Goal: Transaction & Acquisition: Book appointment/travel/reservation

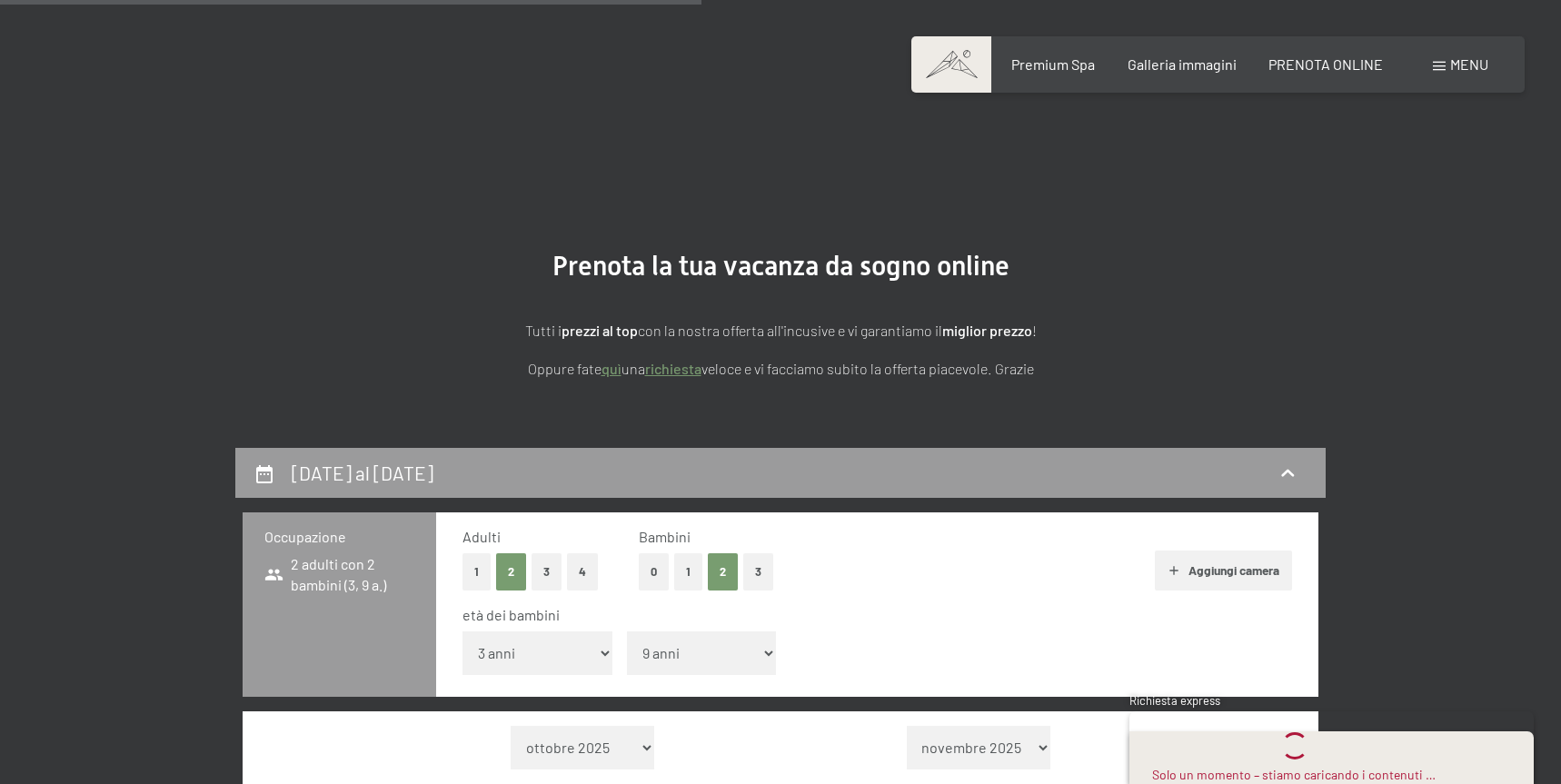
select select "3"
select select "9"
select select "[DATE]"
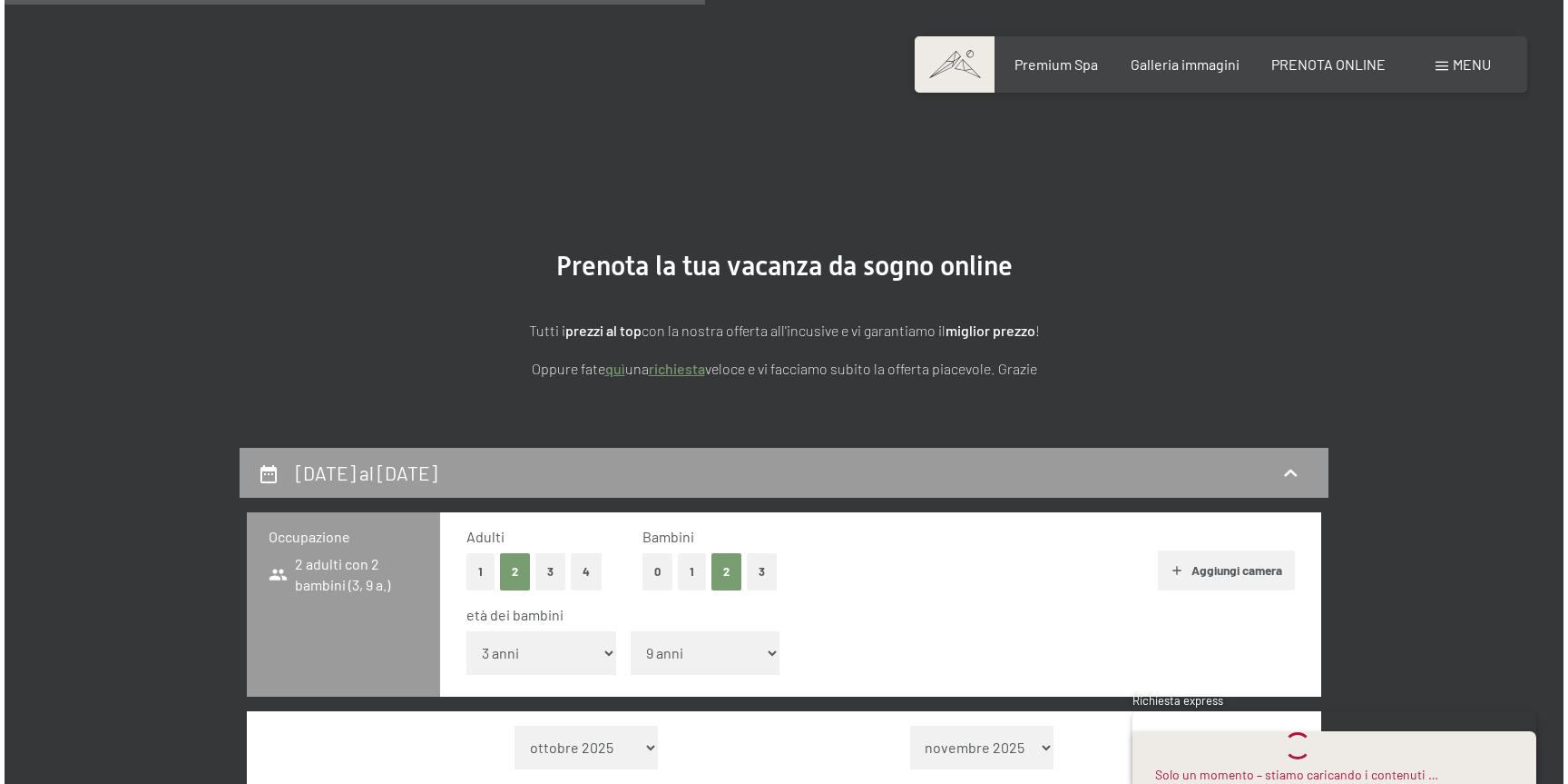
scroll to position [2480, 0]
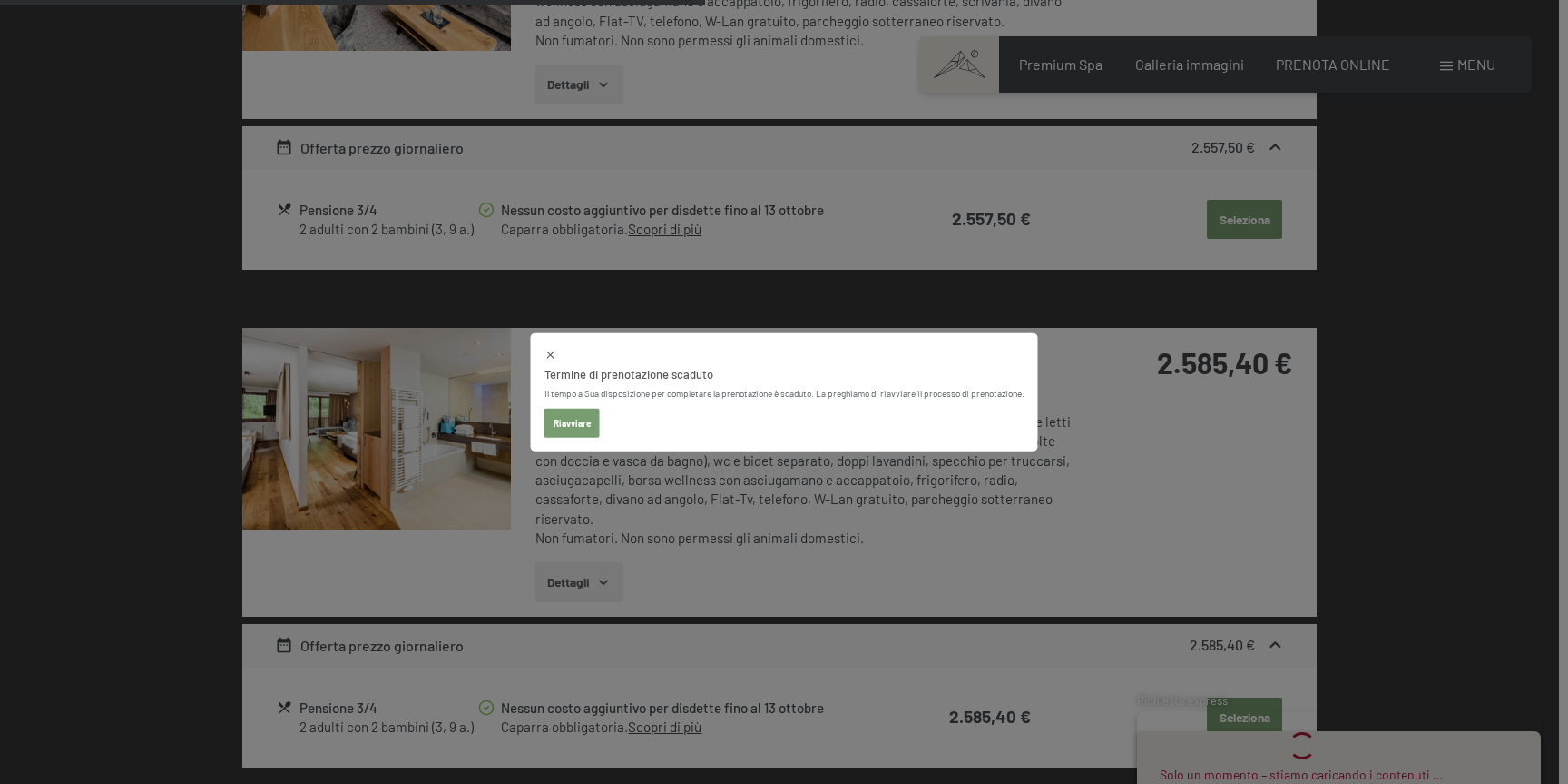
click at [547, 354] on icon at bounding box center [550, 354] width 13 height 13
select select "[DATE]"
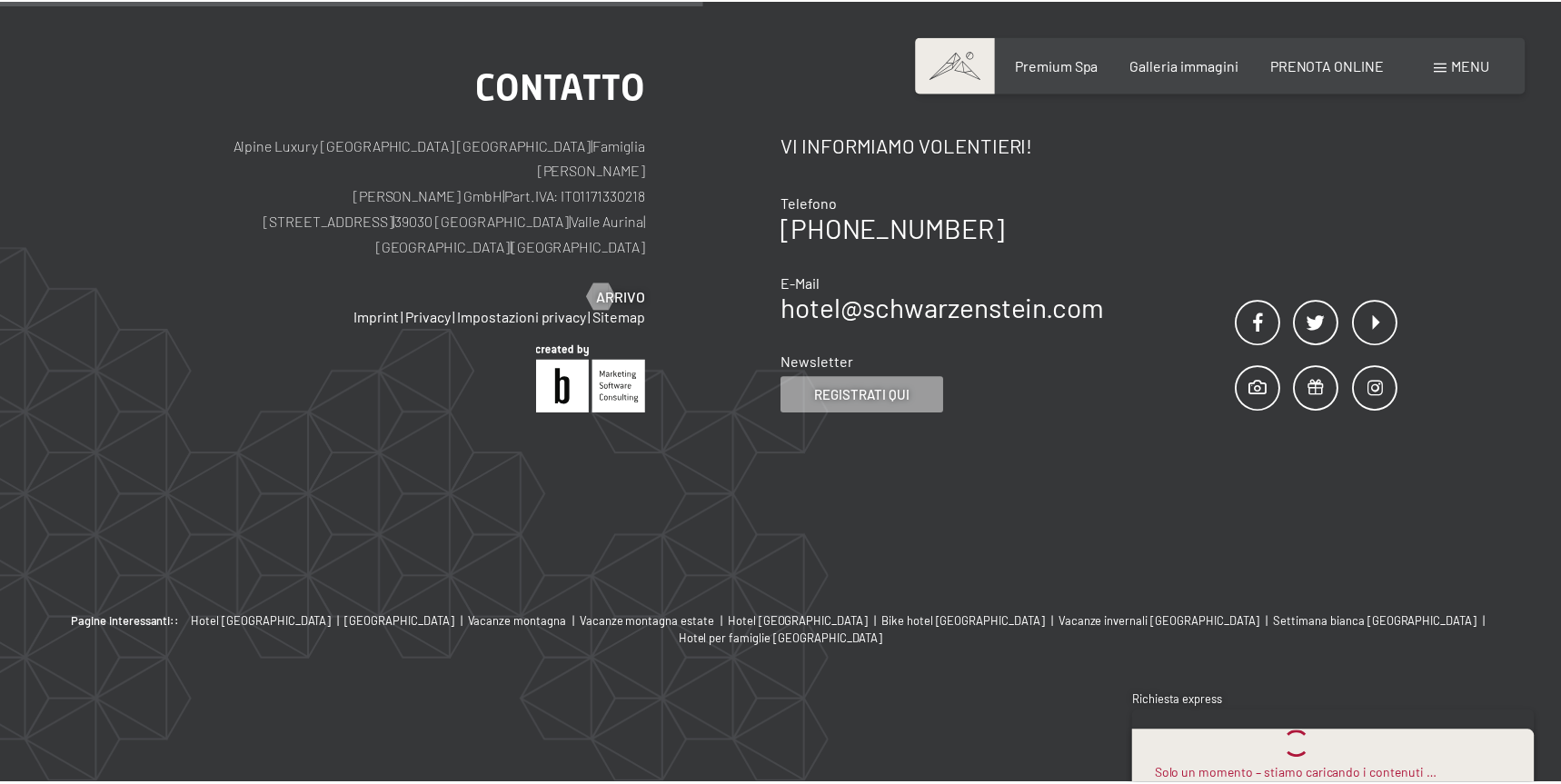
scroll to position [2465, 0]
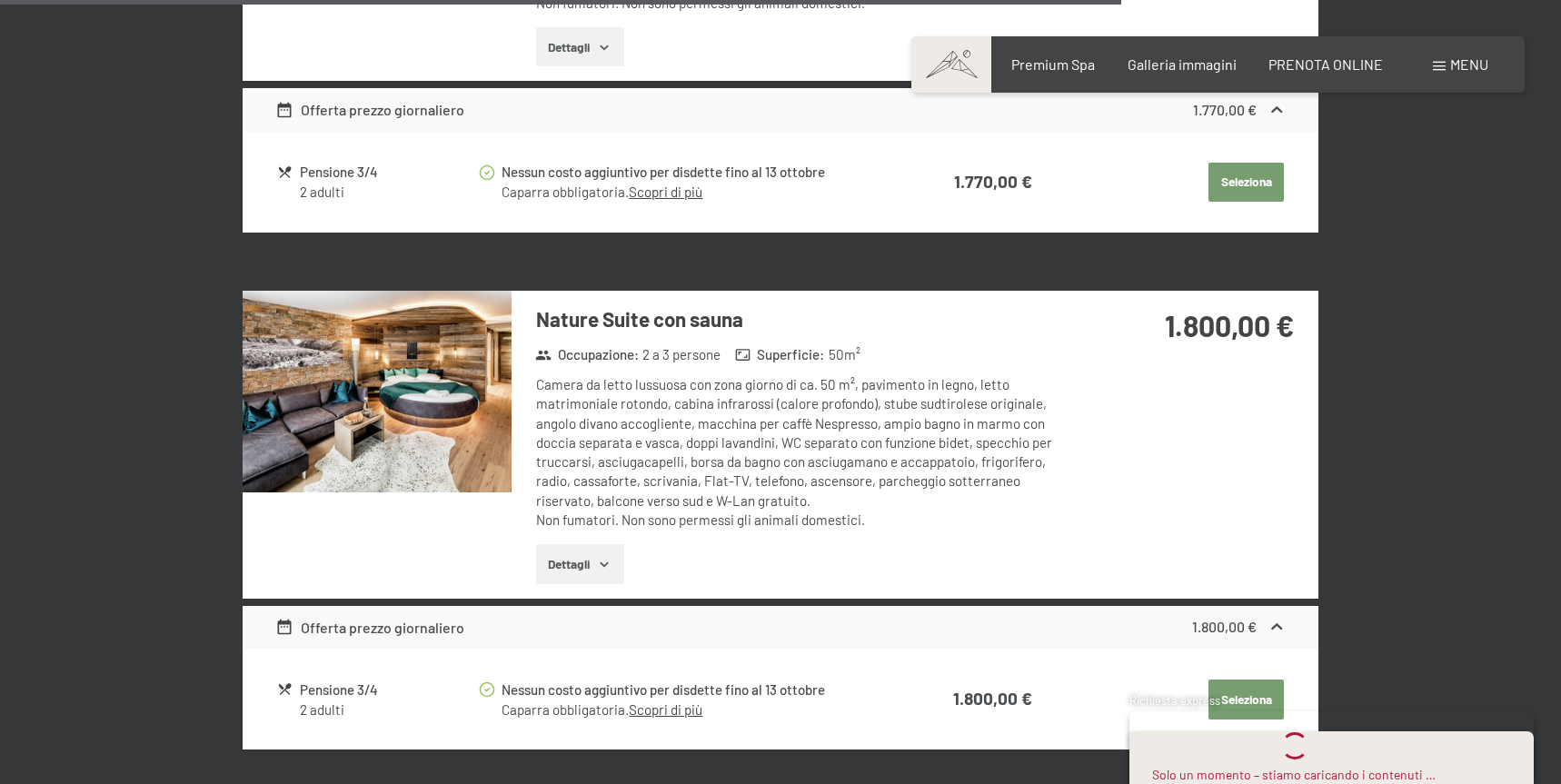
select select "[DATE]"
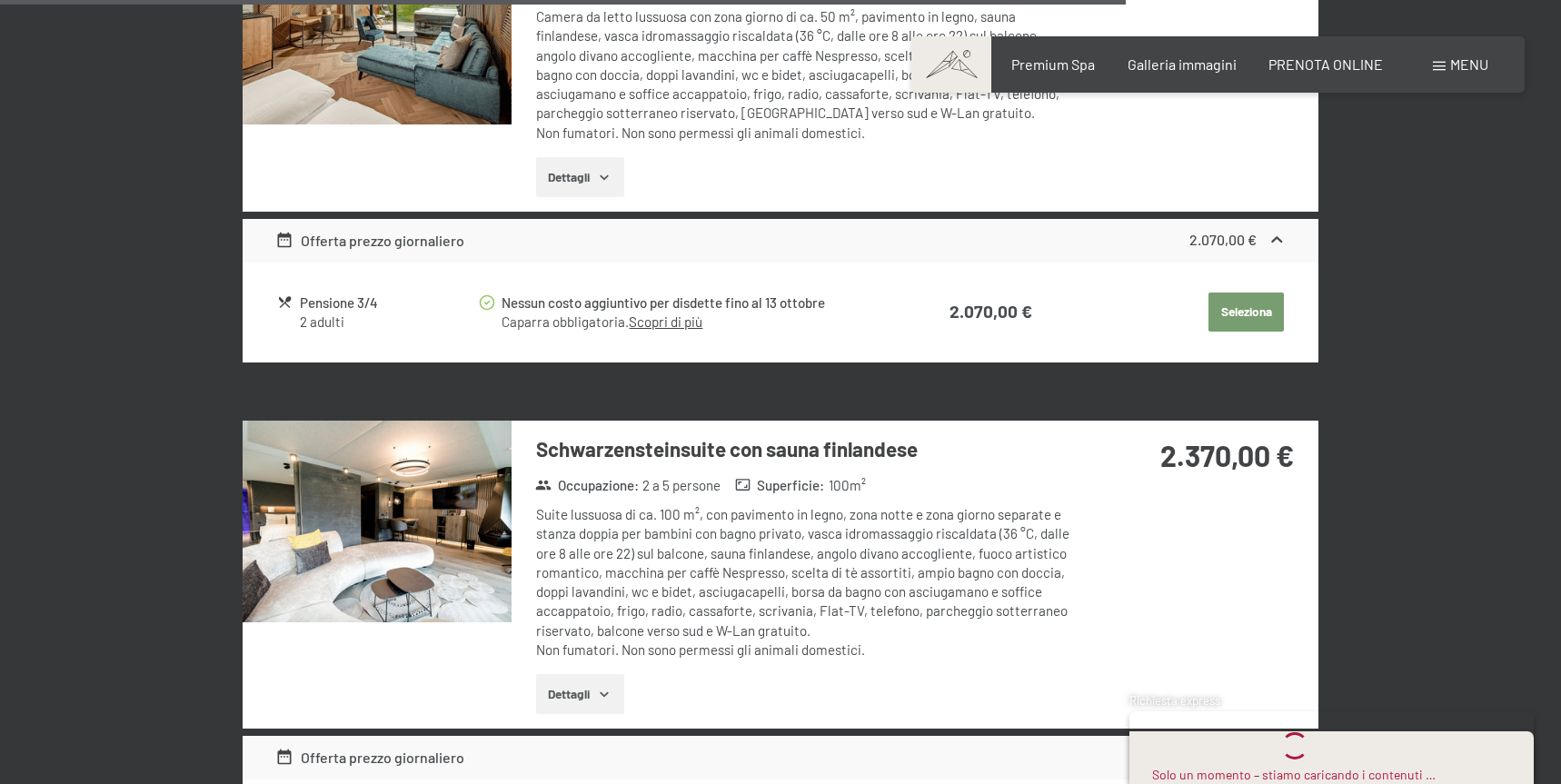
scroll to position [4408, 0]
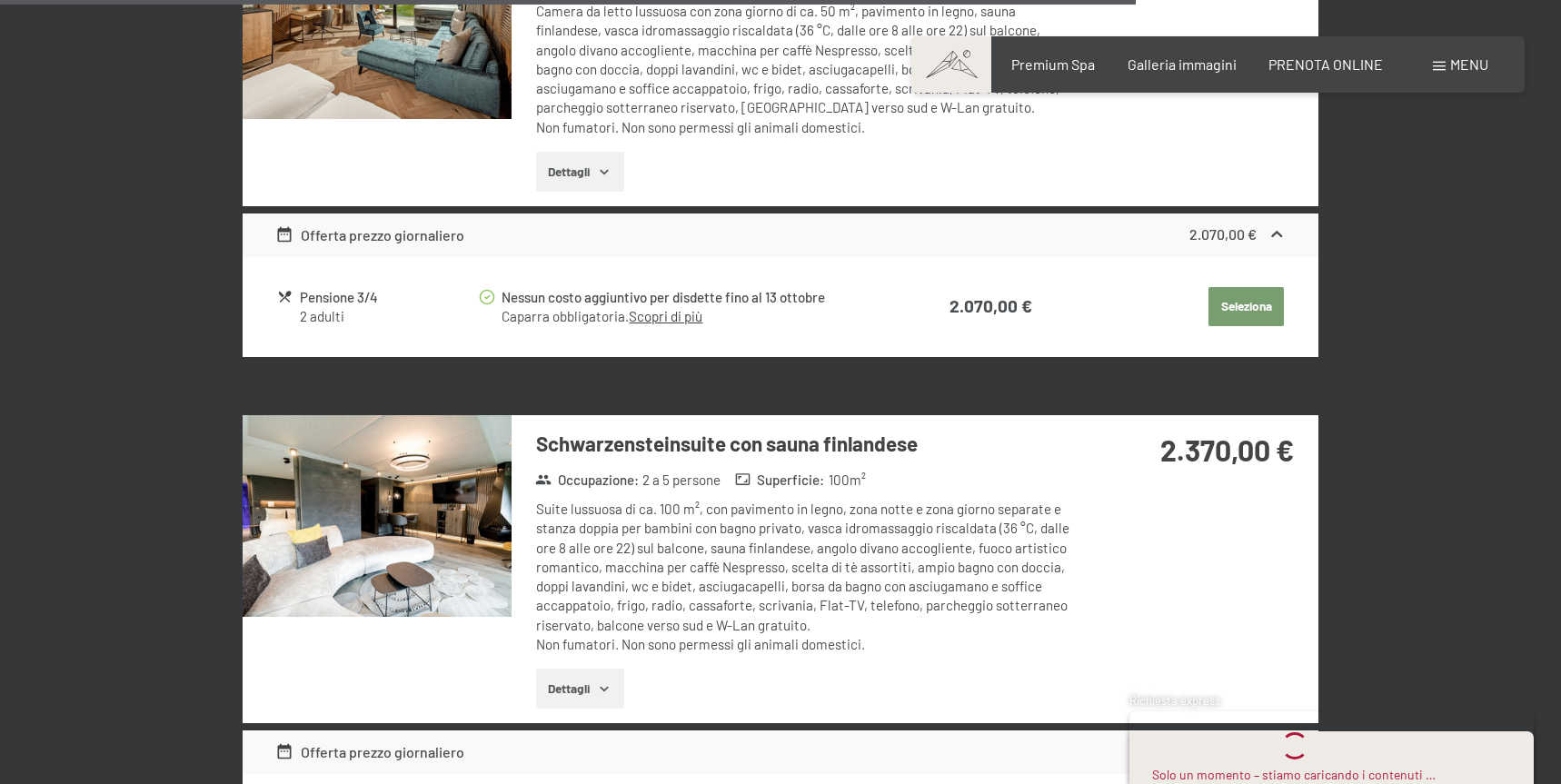
click at [441, 481] on img at bounding box center [376, 516] width 268 height 201
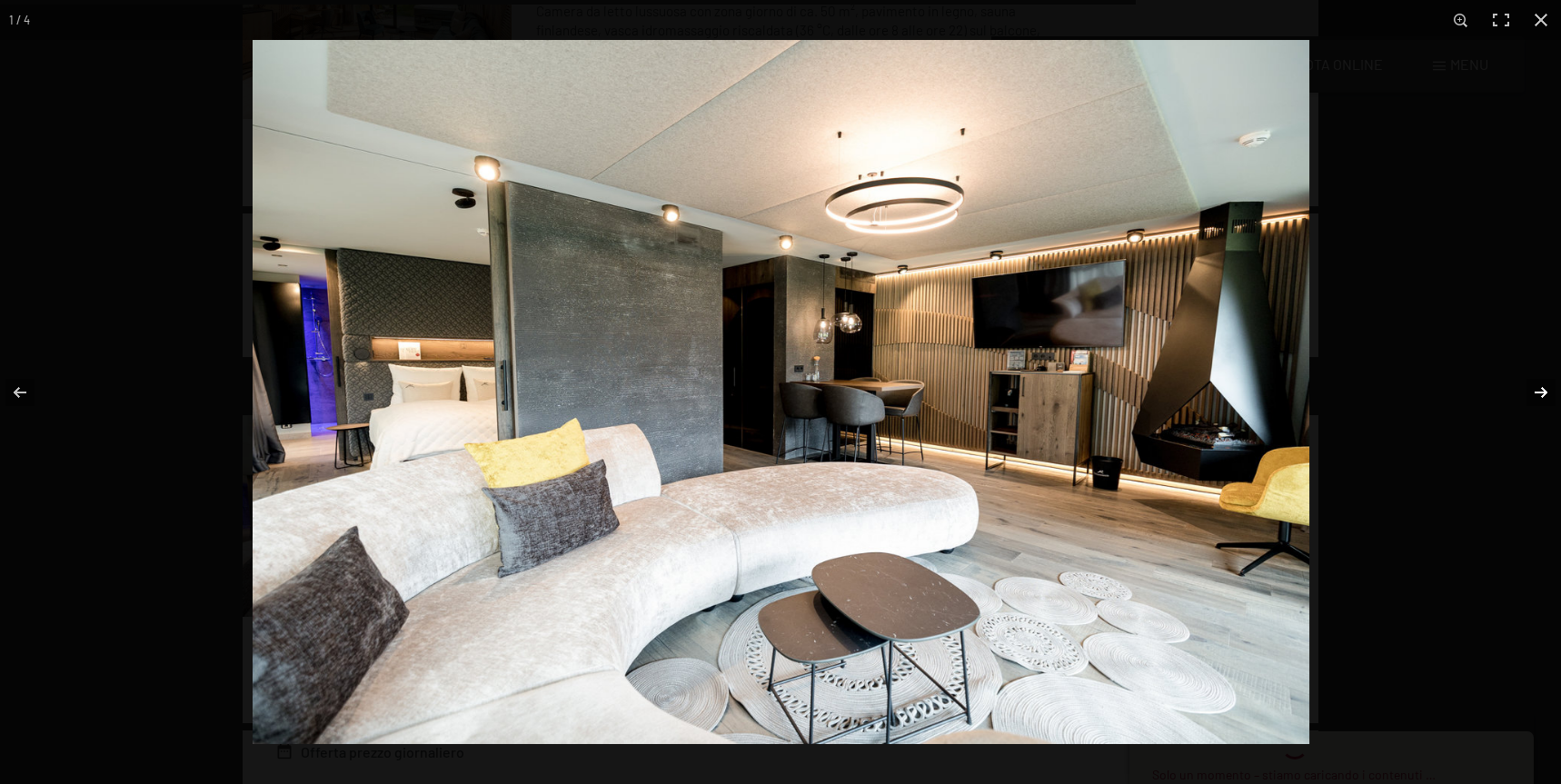
click at [1538, 393] on button "button" at bounding box center [1529, 392] width 64 height 91
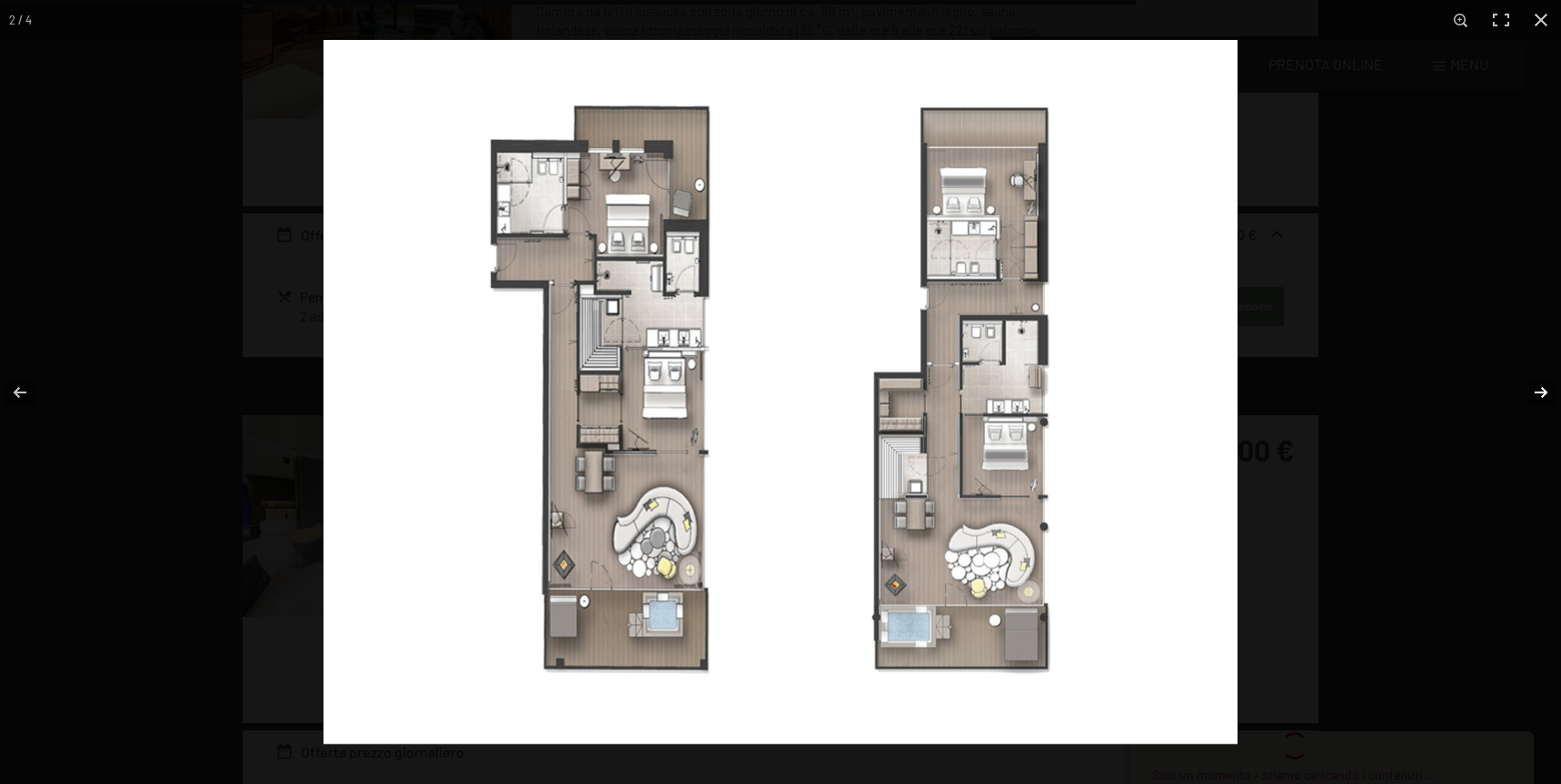
click at [1540, 390] on button "button" at bounding box center [1529, 392] width 64 height 91
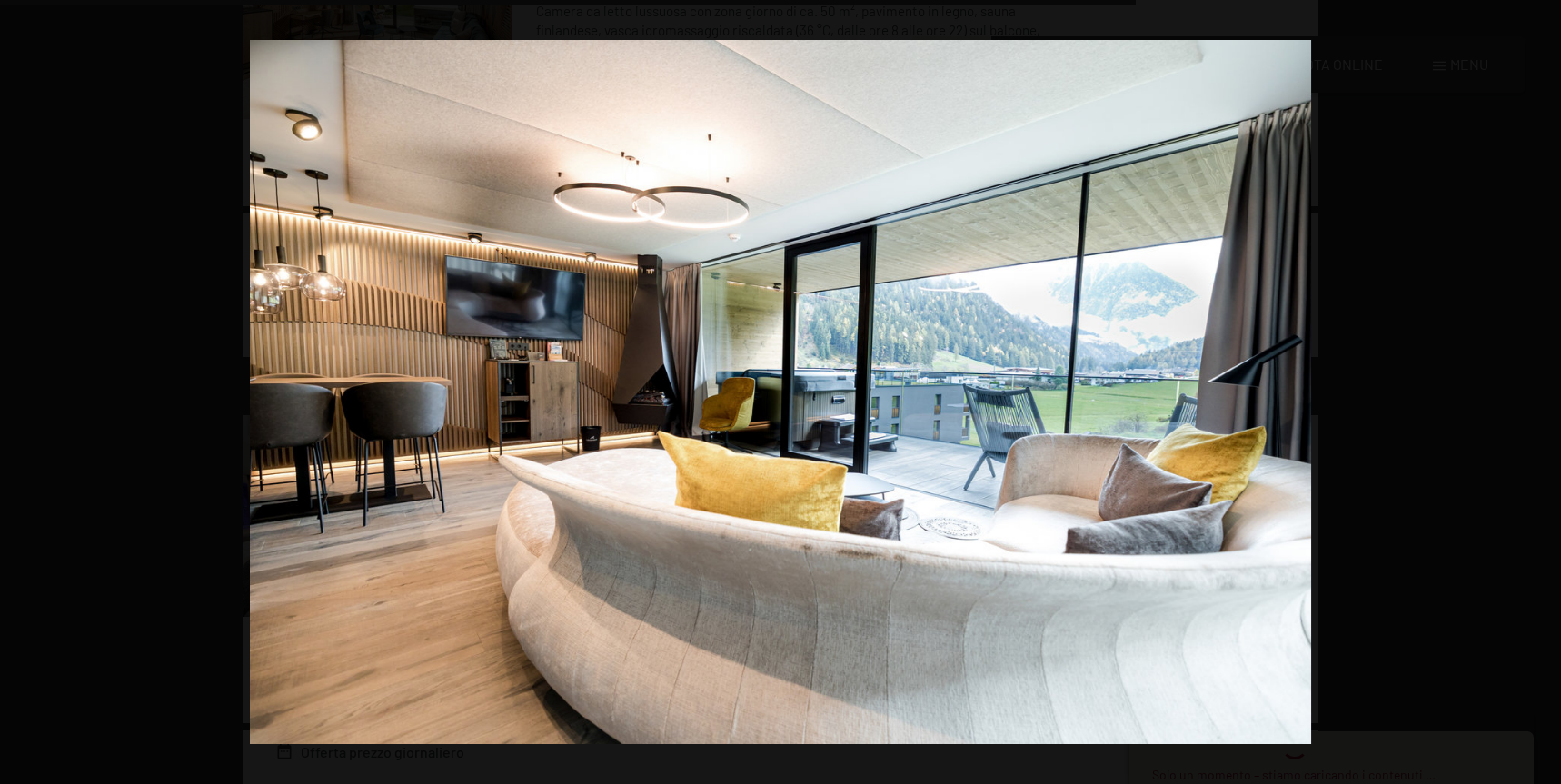
click at [1537, 390] on button "button" at bounding box center [1529, 392] width 64 height 91
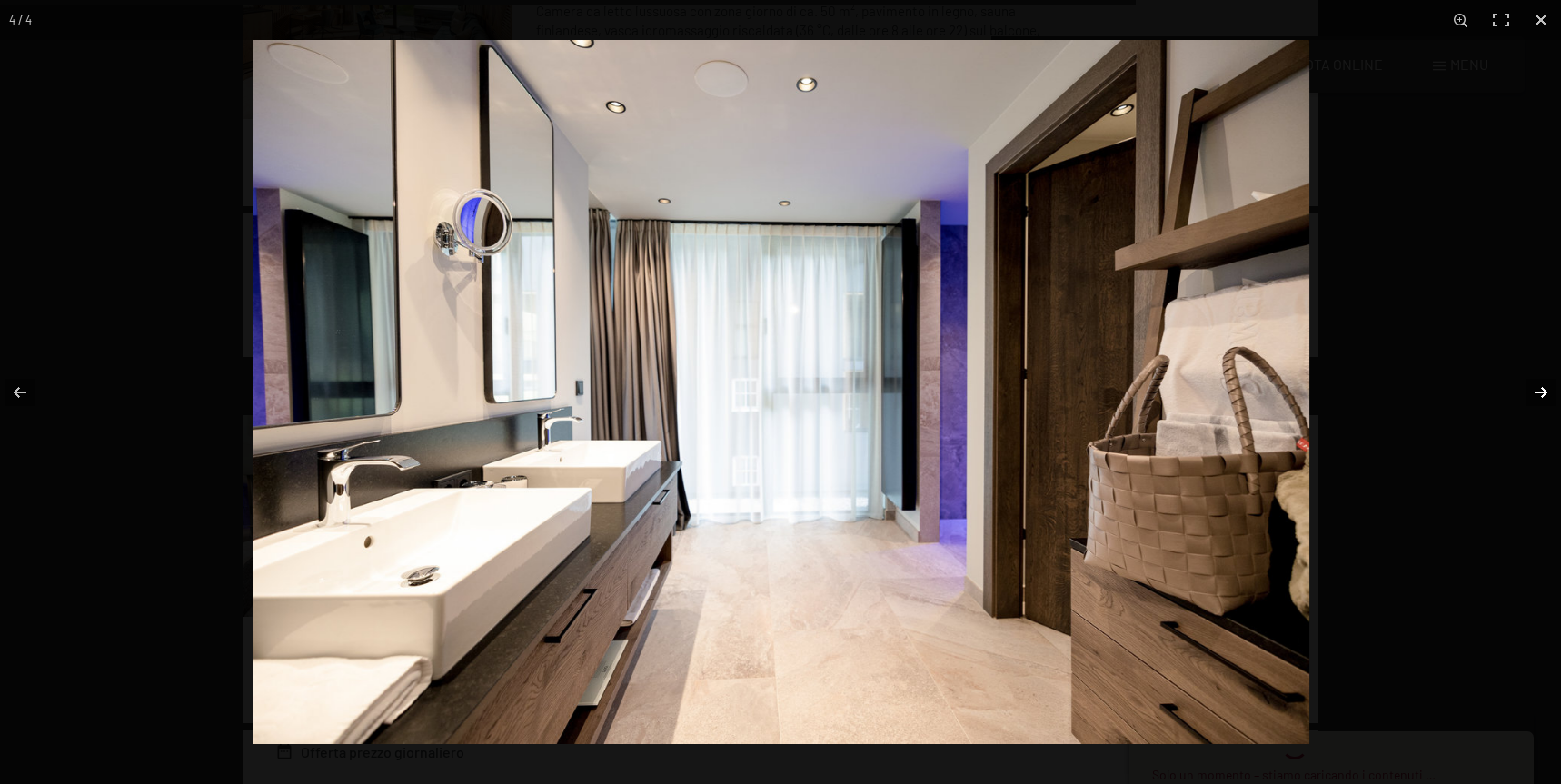
click at [1536, 390] on button "button" at bounding box center [1529, 392] width 64 height 91
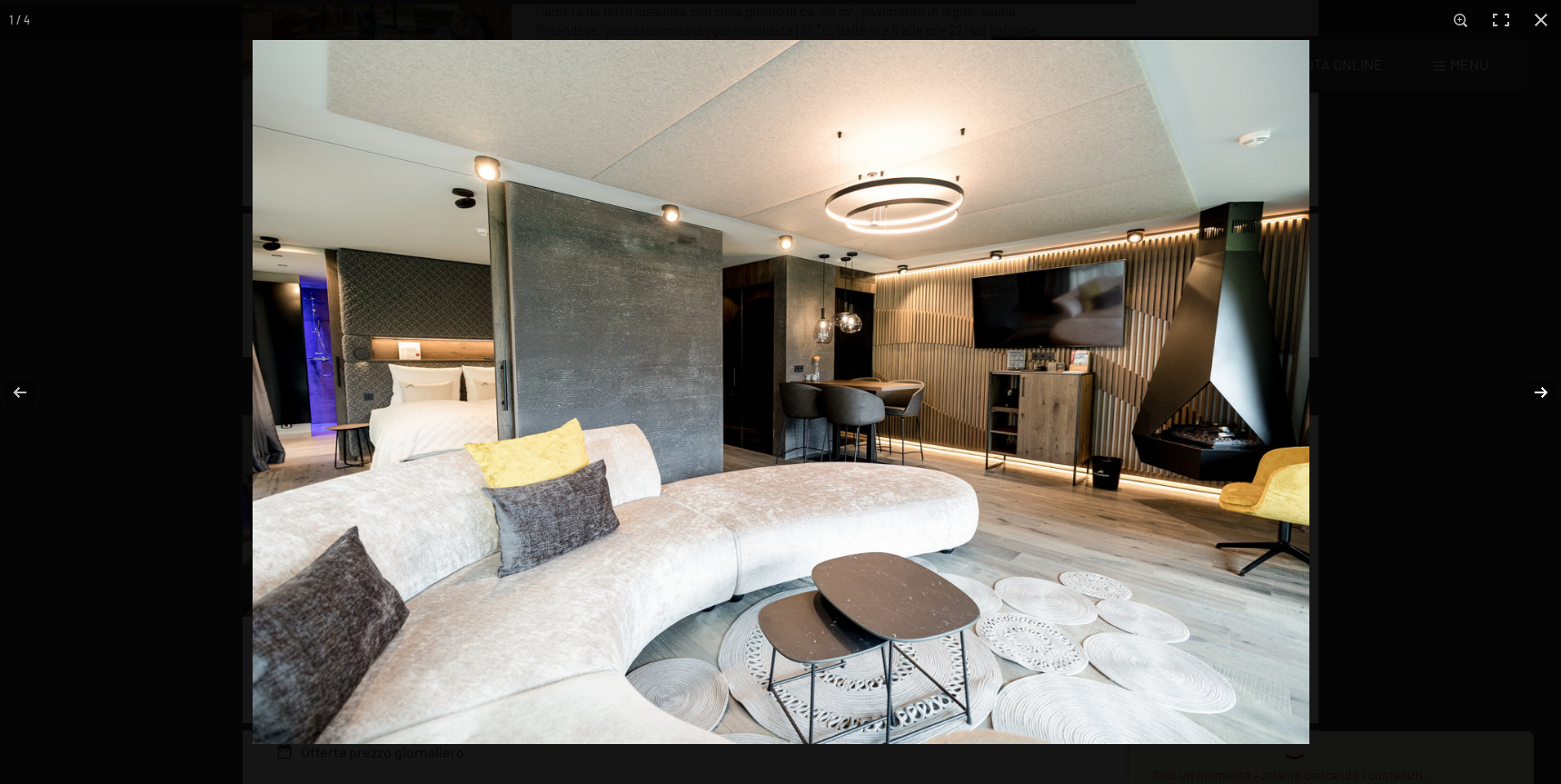
click at [1536, 390] on button "button" at bounding box center [1529, 392] width 64 height 91
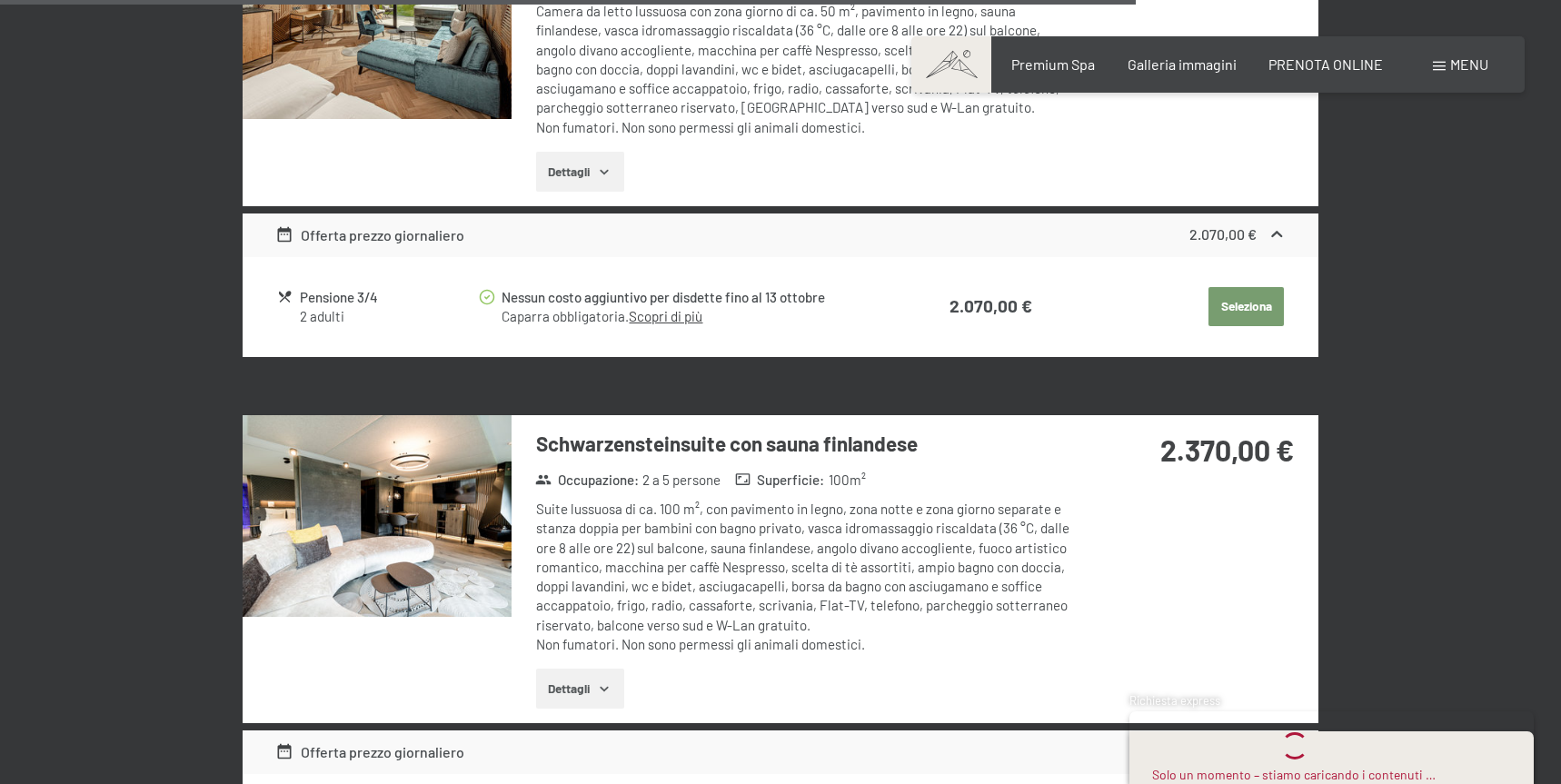
click at [0, 0] on button "button" at bounding box center [0, 0] width 0 height 0
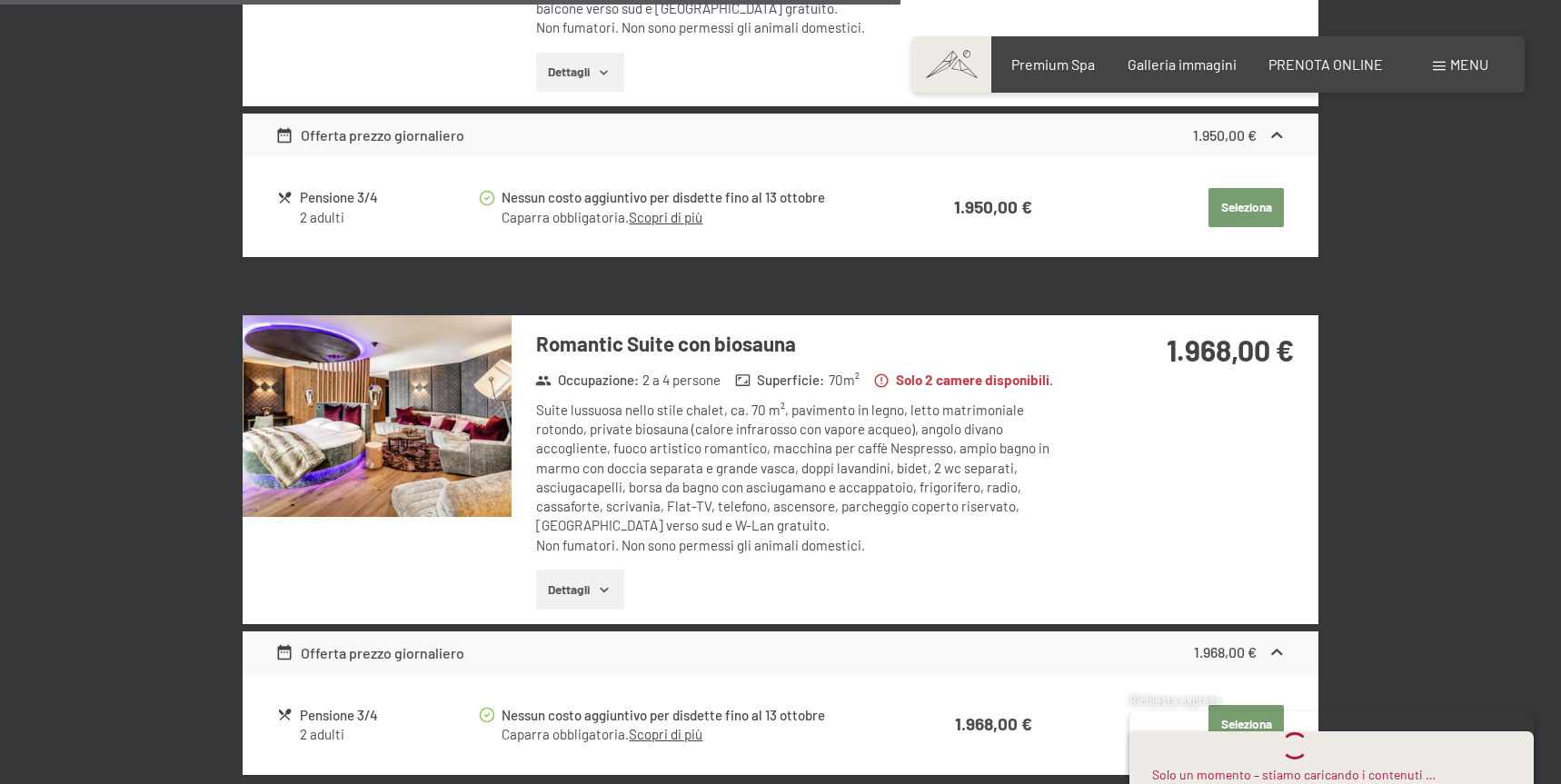
scroll to position [3495, 0]
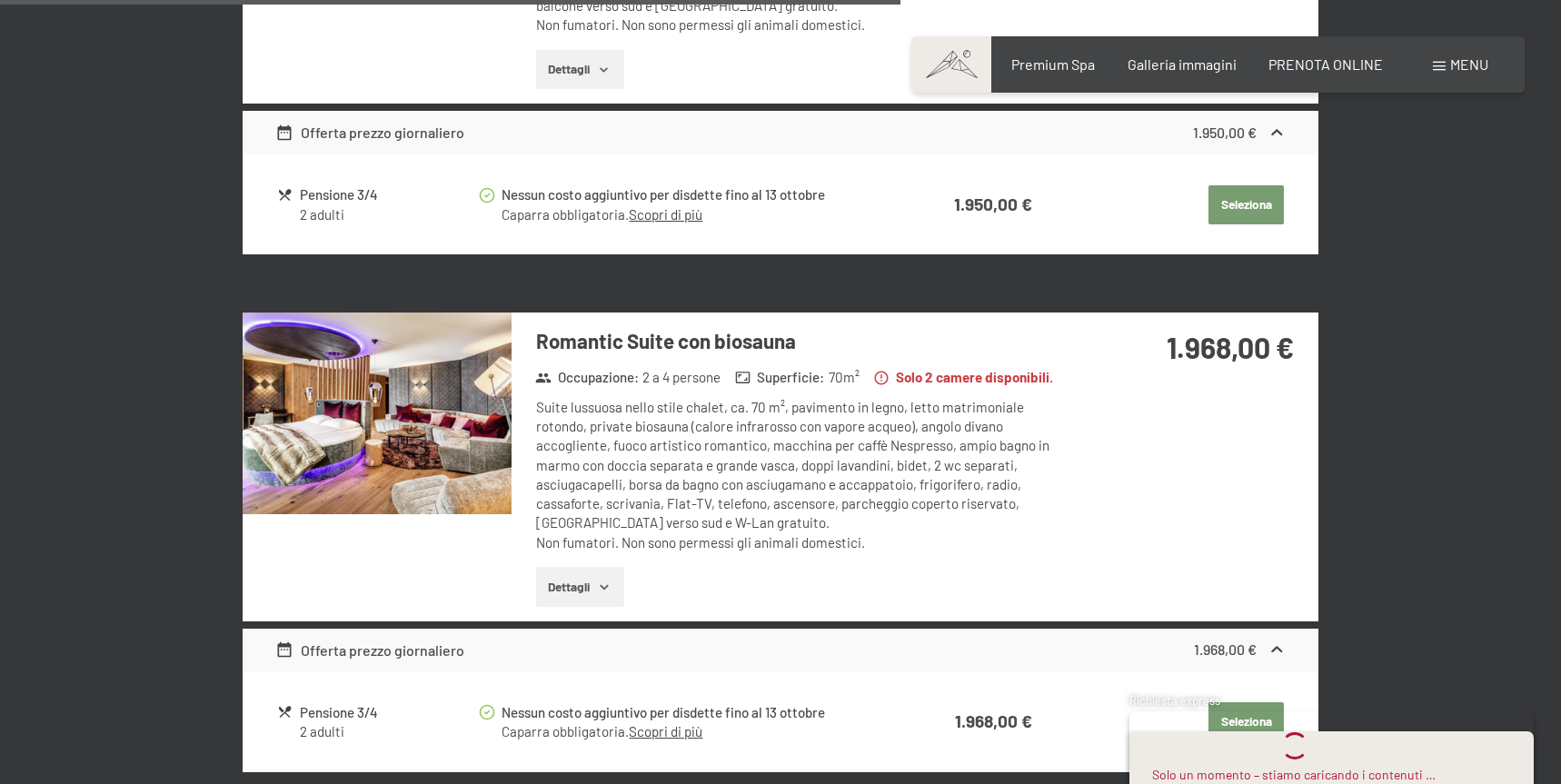
click at [451, 405] on img at bounding box center [376, 413] width 268 height 201
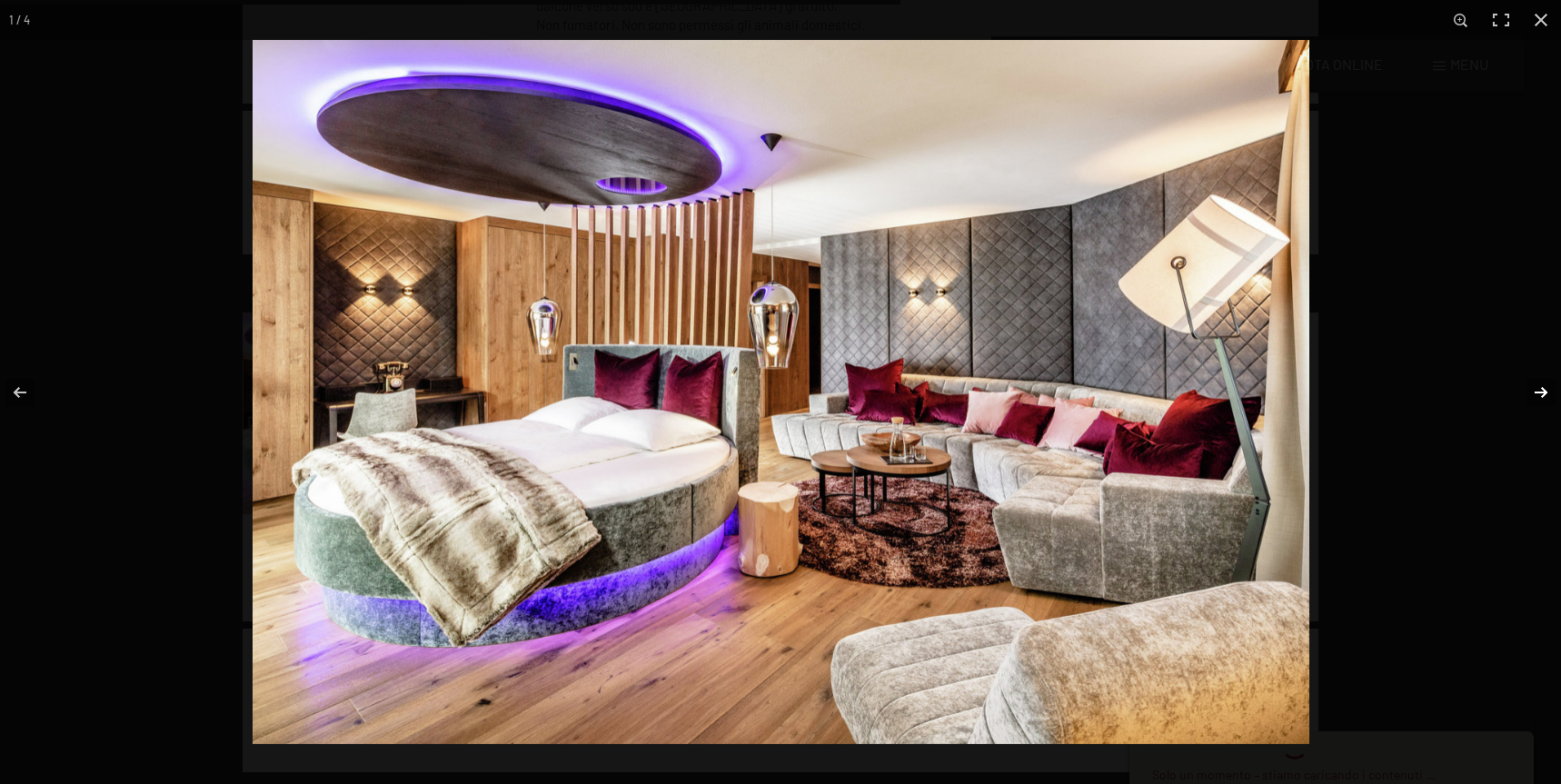
click at [1538, 388] on button "button" at bounding box center [1529, 392] width 64 height 91
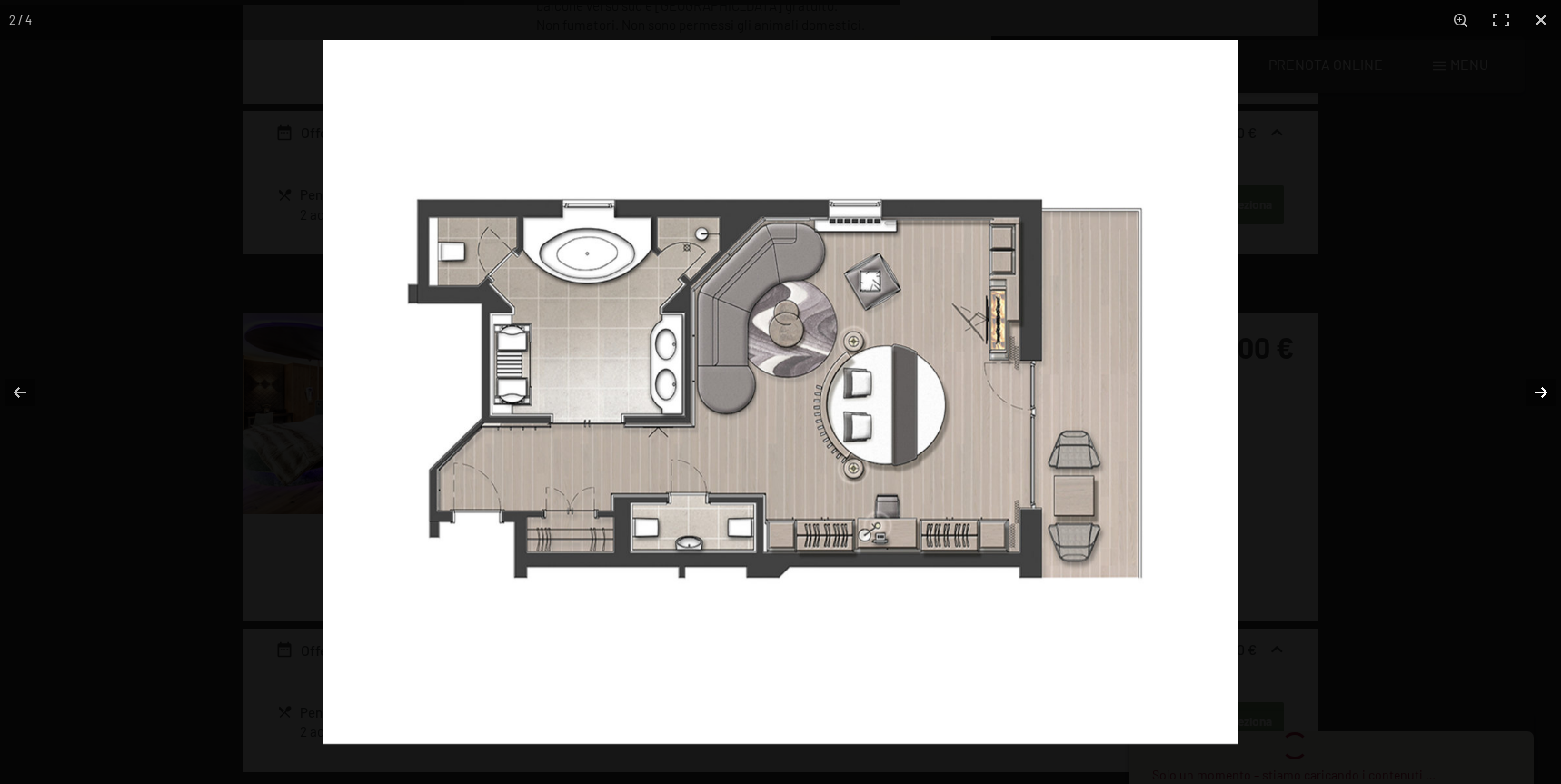
click at [1542, 391] on button "button" at bounding box center [1529, 392] width 64 height 91
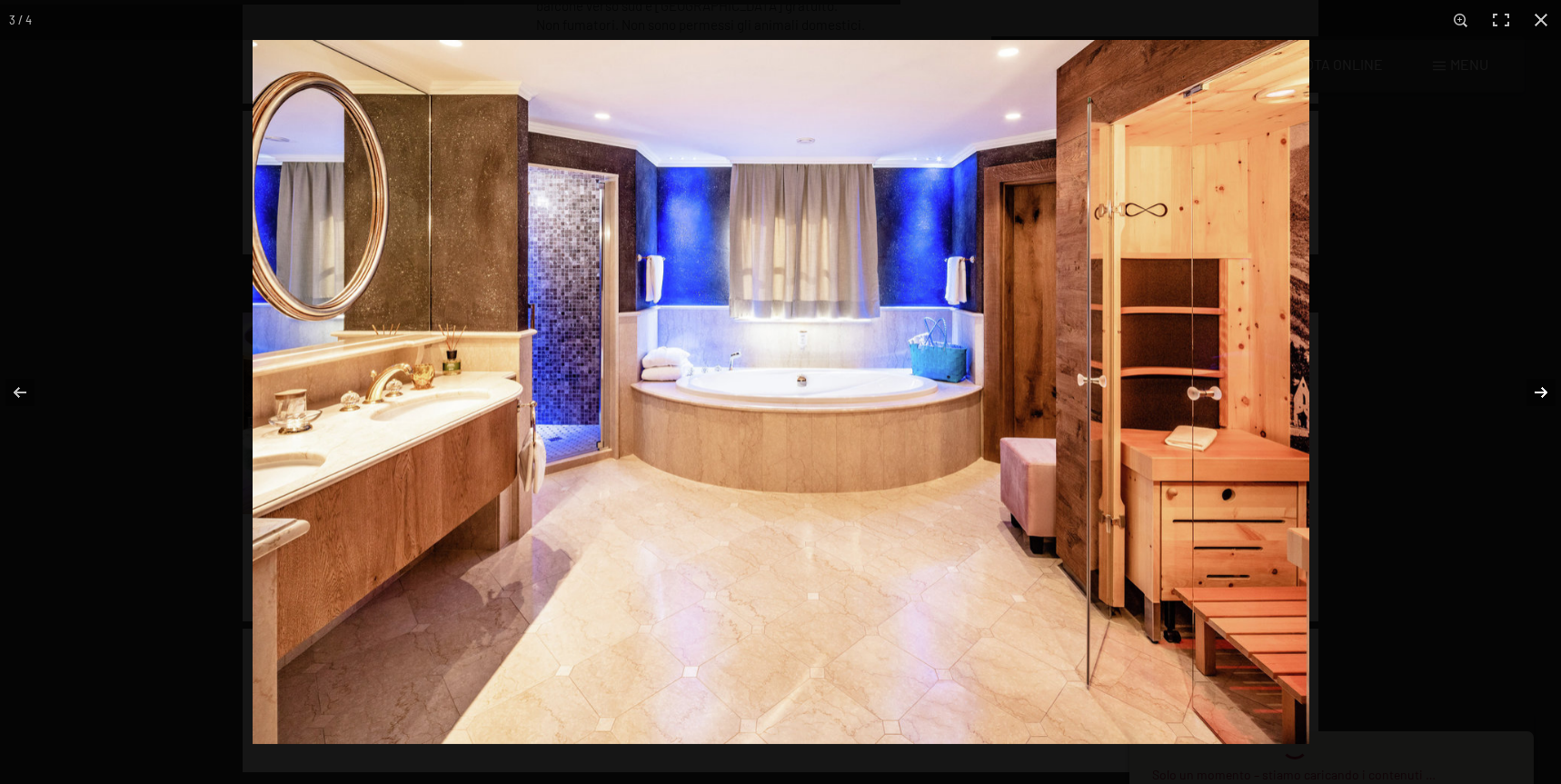
click at [1539, 388] on button "button" at bounding box center [1529, 392] width 64 height 91
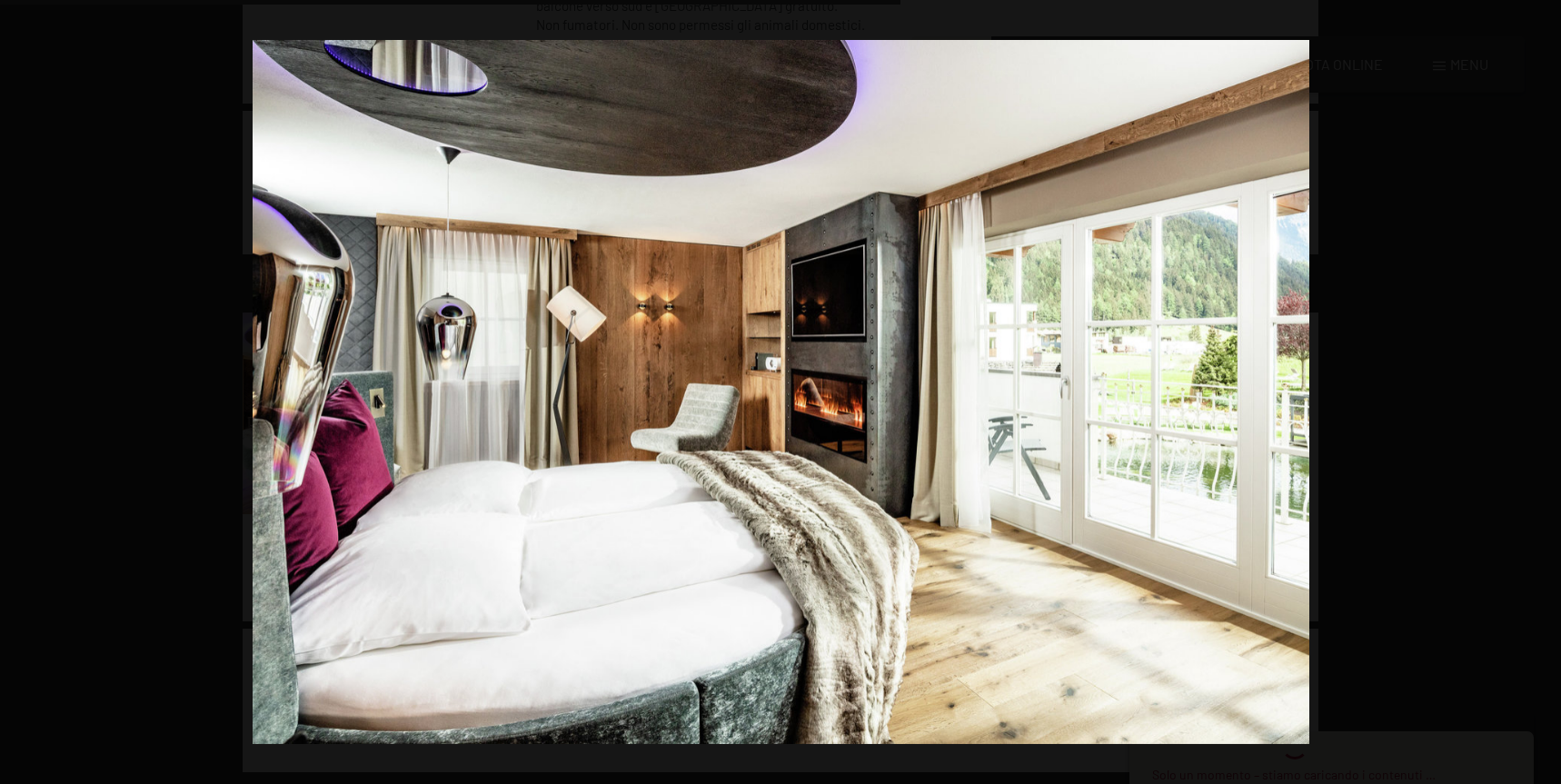
click at [1539, 388] on button "button" at bounding box center [1529, 392] width 64 height 91
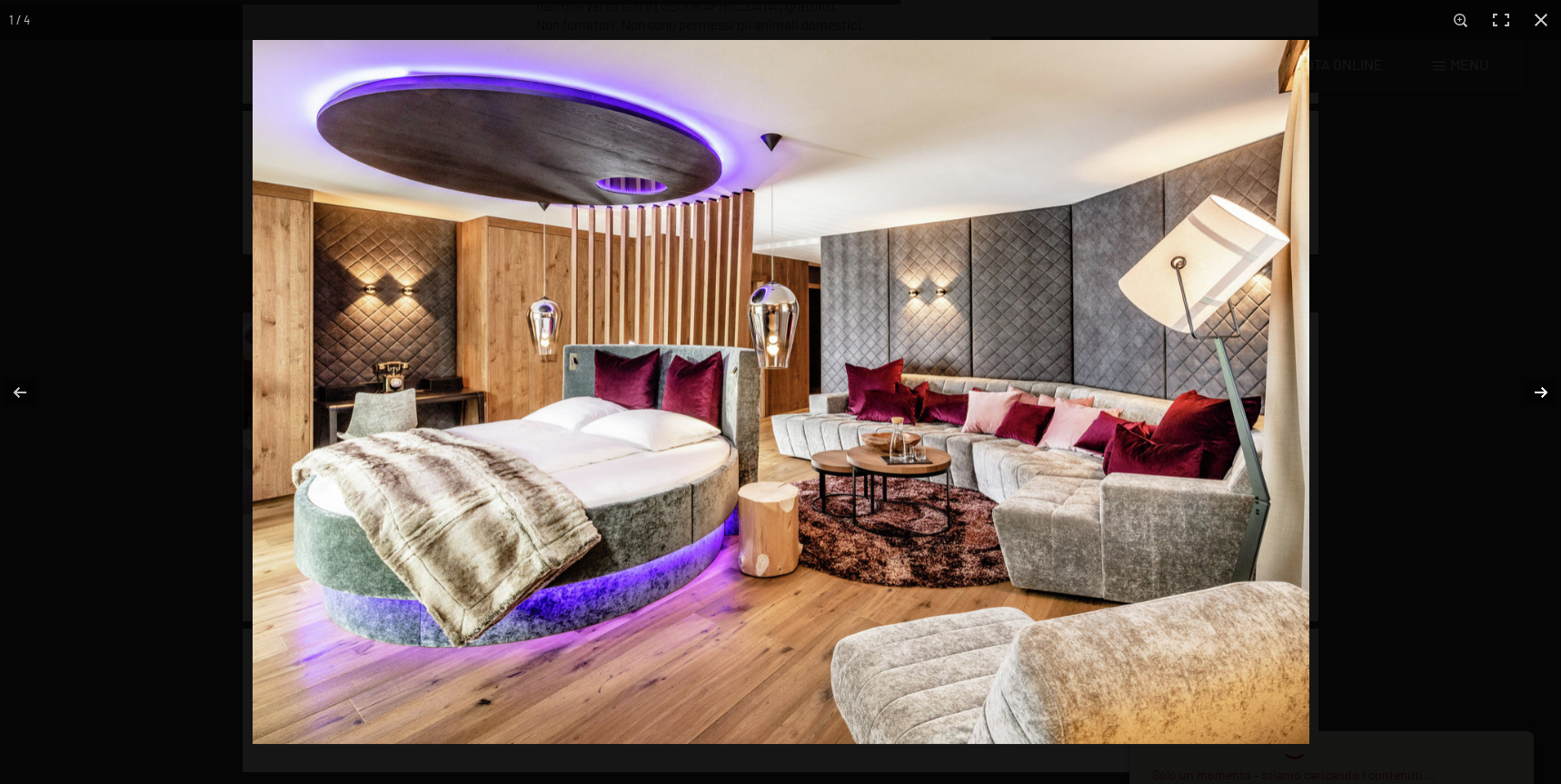
click at [1538, 388] on button "button" at bounding box center [1529, 392] width 64 height 91
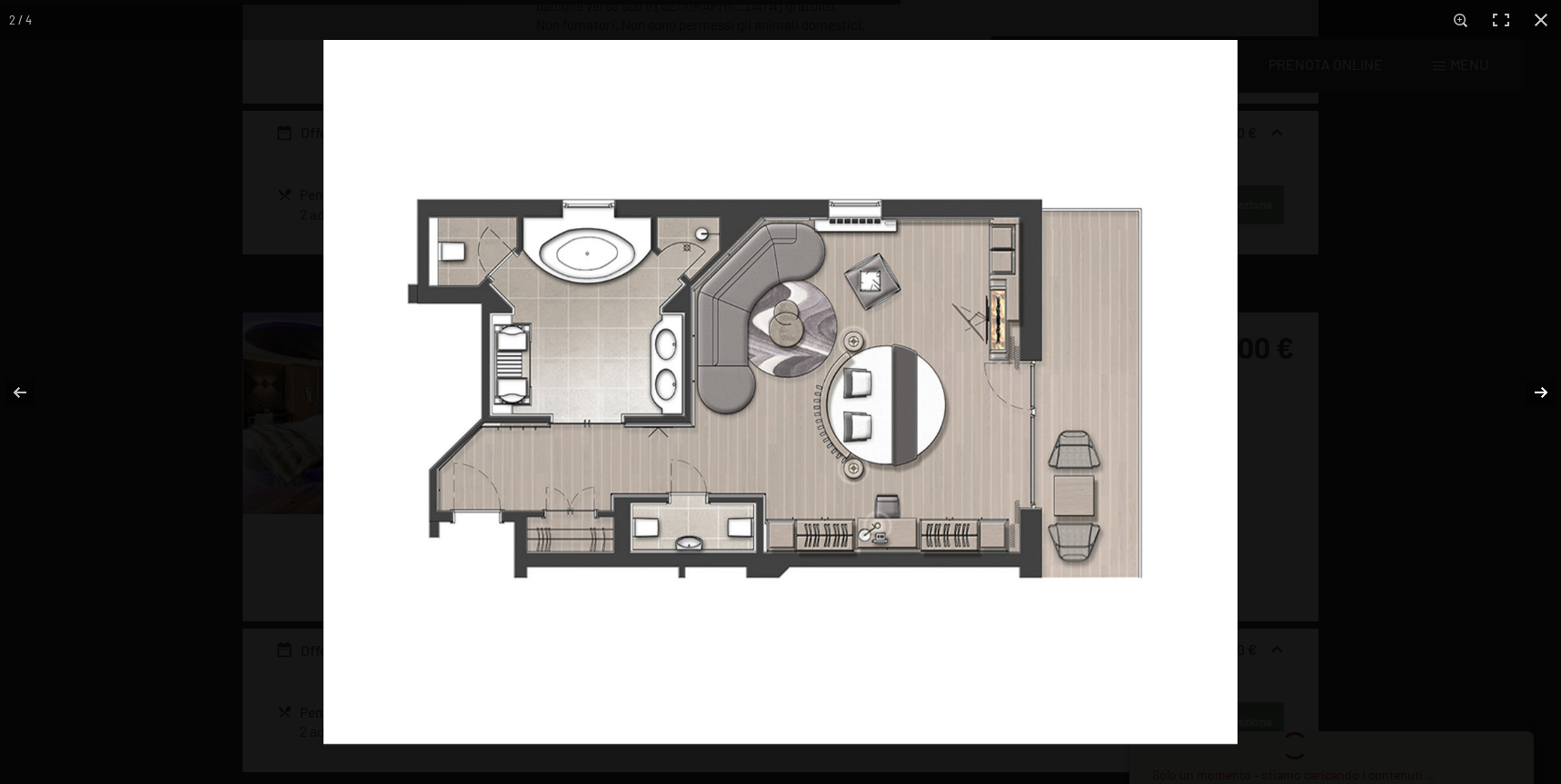
click at [1538, 388] on button "button" at bounding box center [1529, 392] width 64 height 91
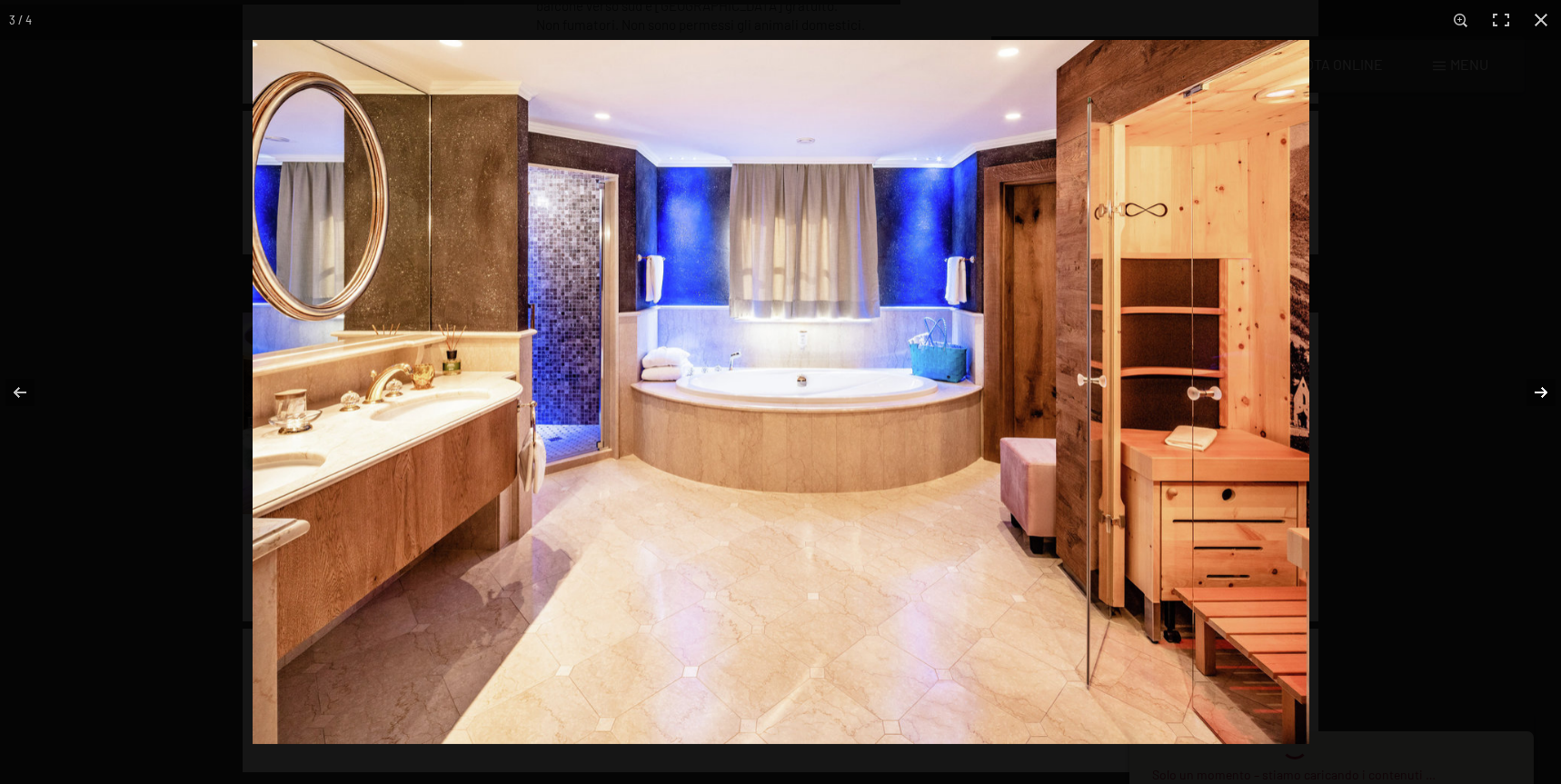
click at [1538, 388] on button "button" at bounding box center [1529, 392] width 64 height 91
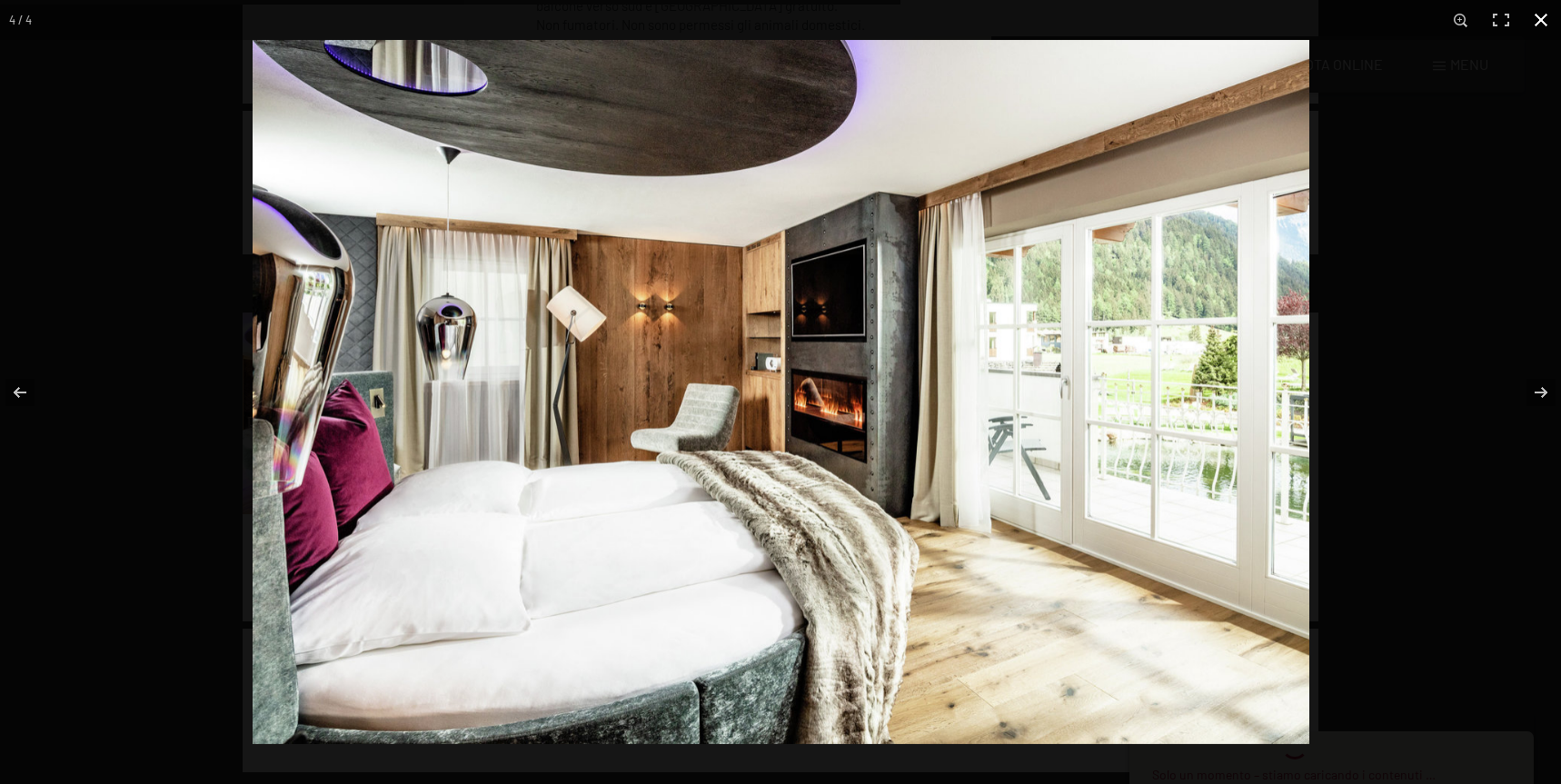
click at [1539, 17] on button "button" at bounding box center [1541, 20] width 40 height 40
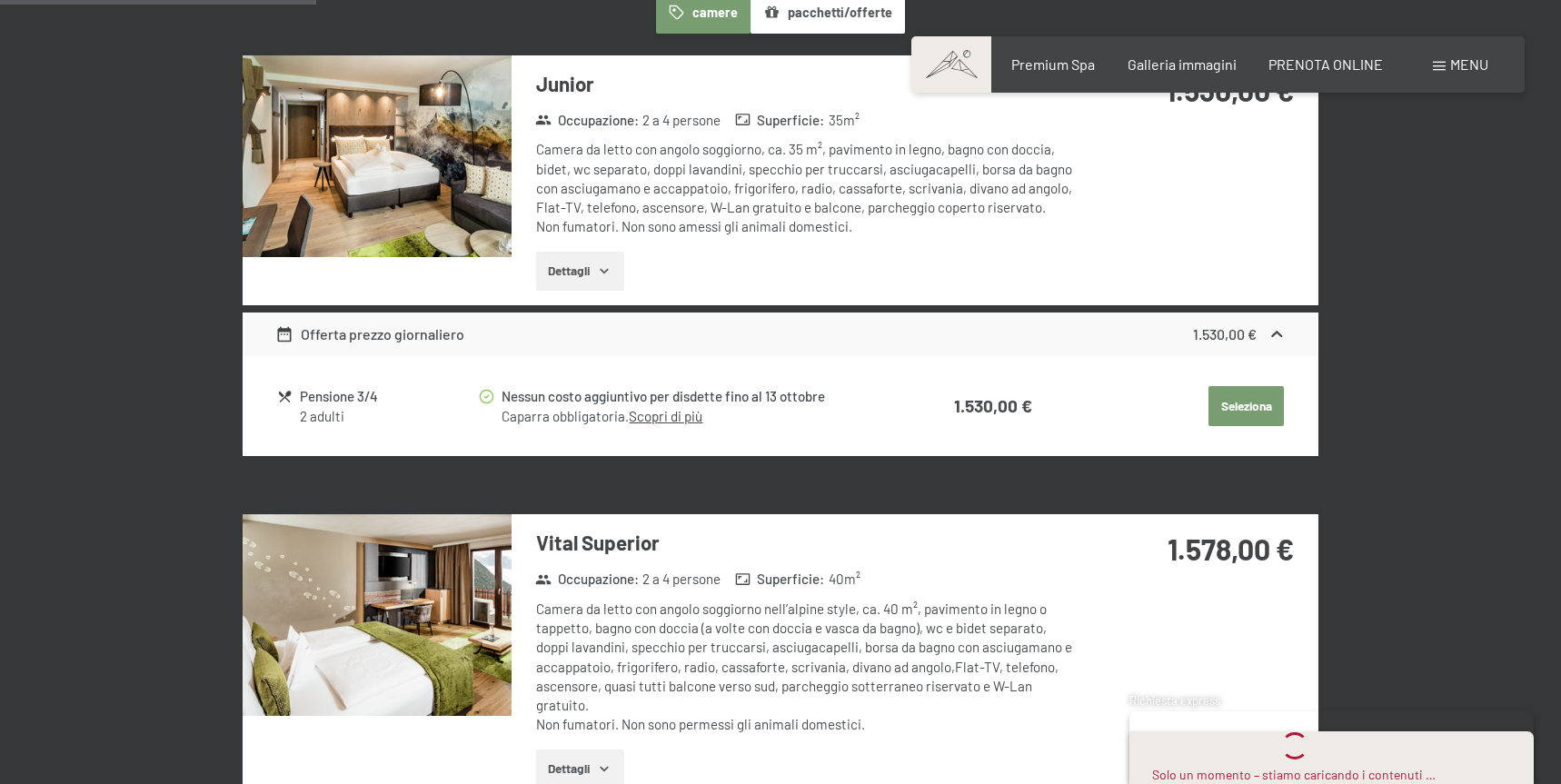
scroll to position [1225, 0]
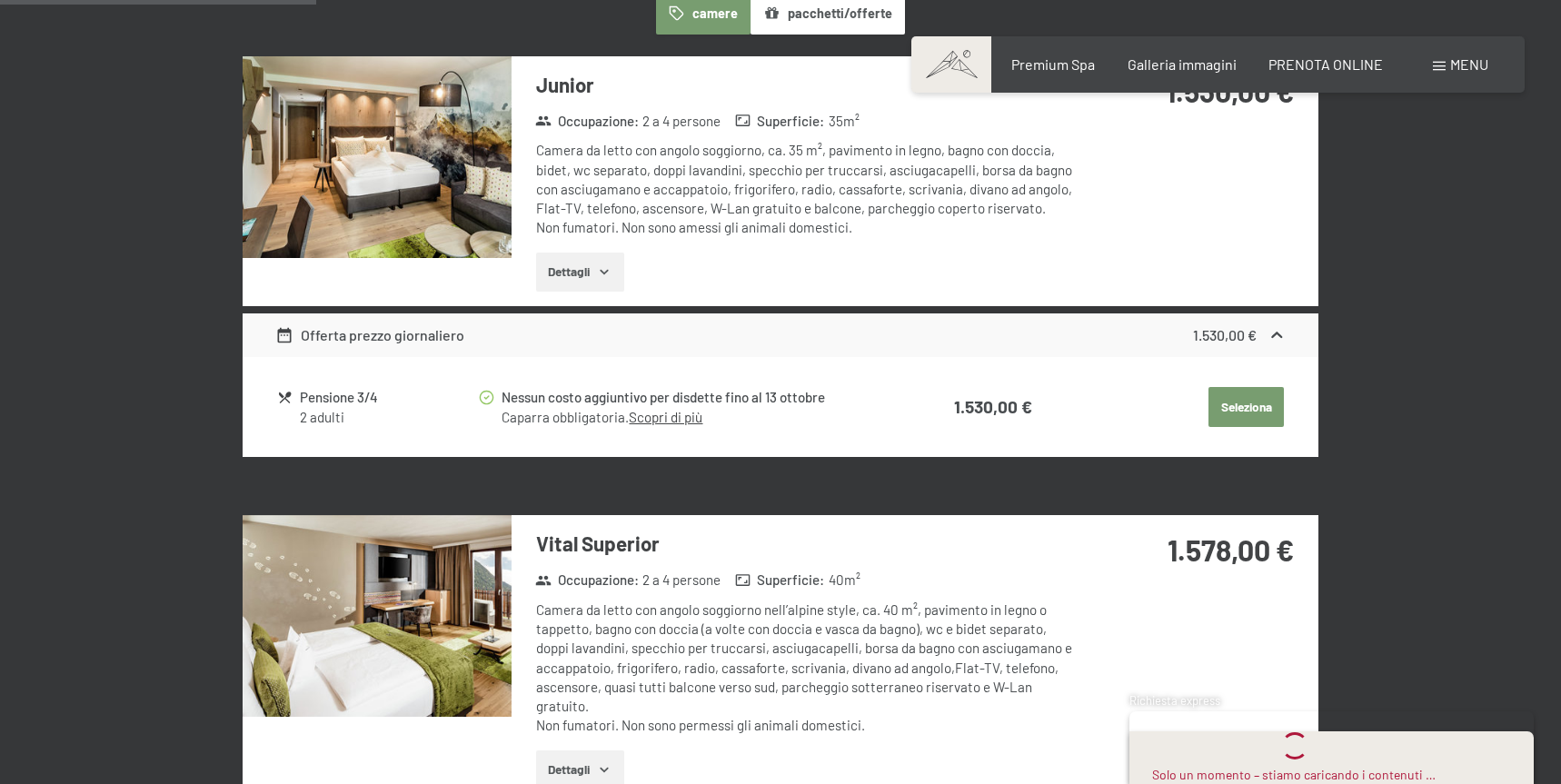
click at [475, 215] on img at bounding box center [376, 157] width 268 height 201
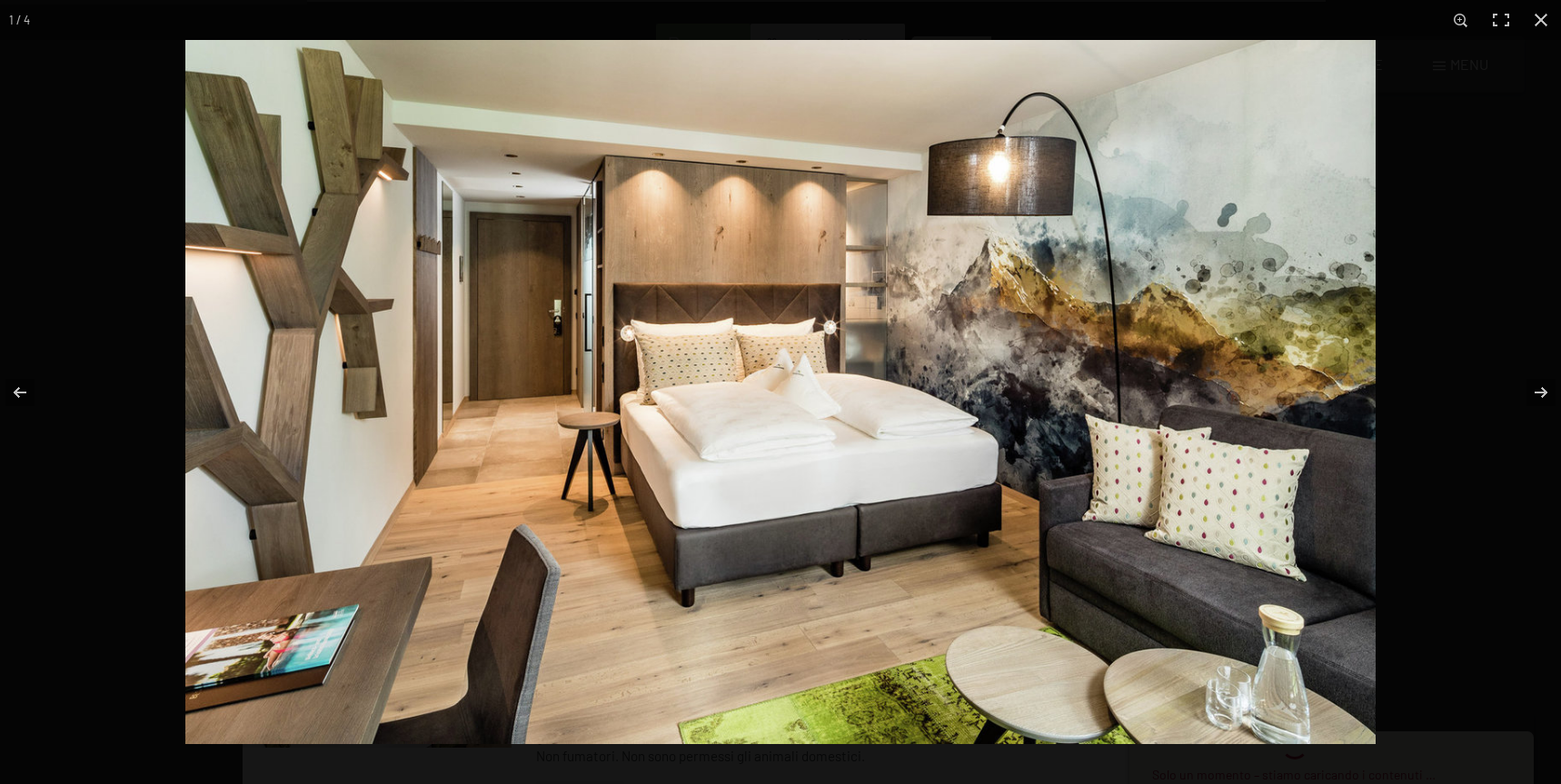
scroll to position [1191, 0]
click at [1539, 389] on button "button" at bounding box center [1529, 392] width 64 height 91
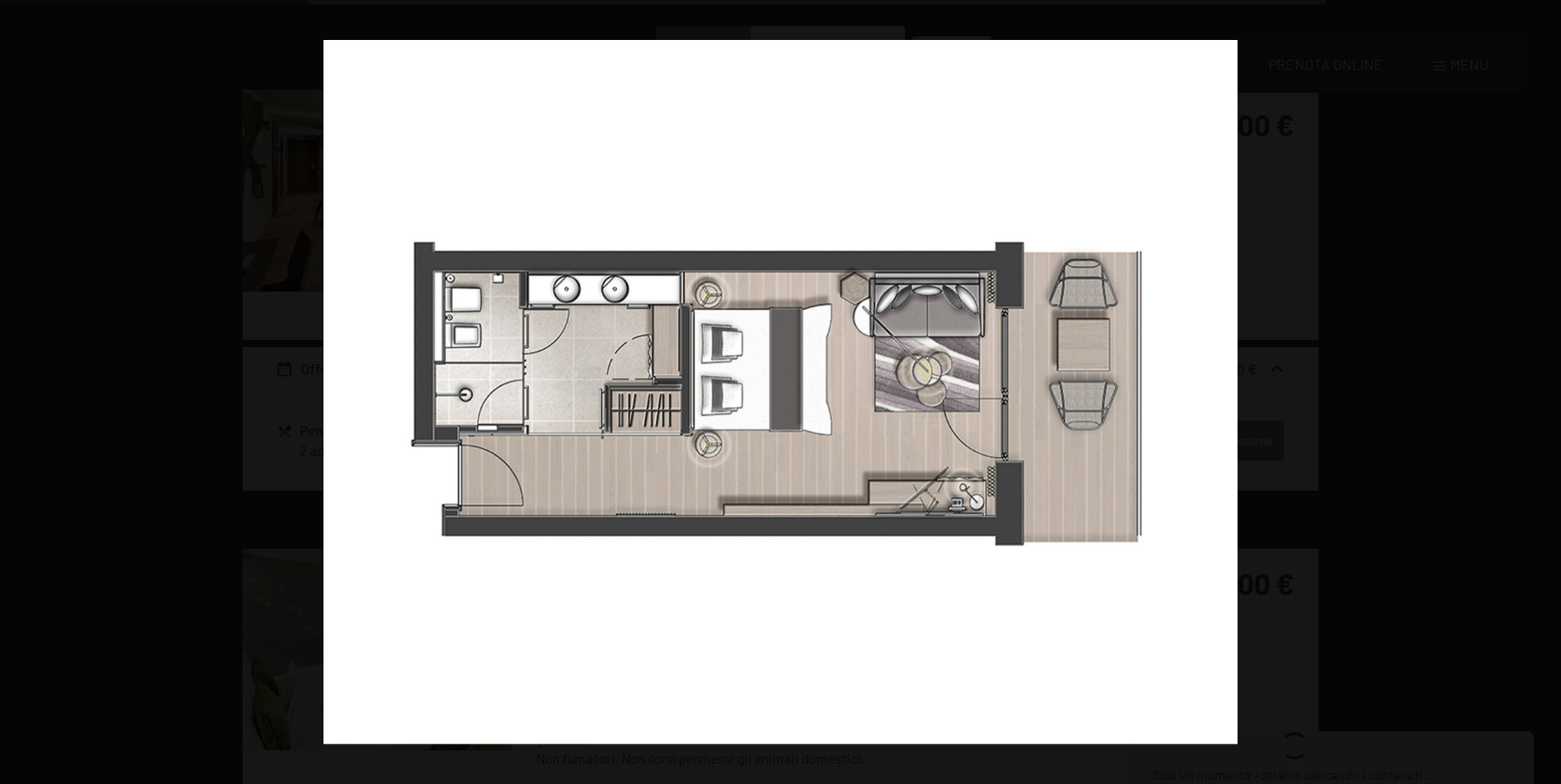
click at [1539, 389] on button "button" at bounding box center [1529, 392] width 64 height 91
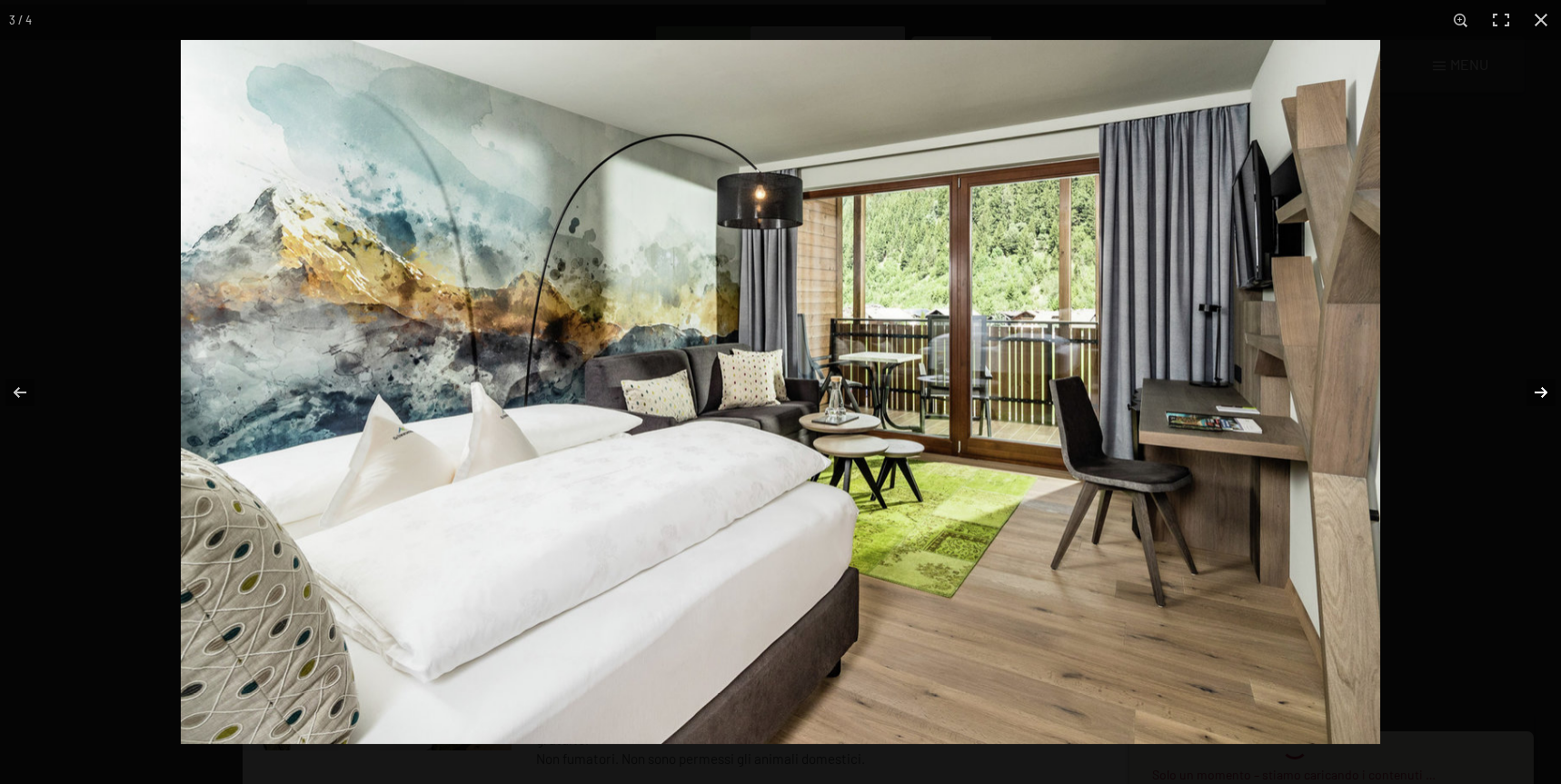
click at [1538, 389] on button "button" at bounding box center [1529, 392] width 64 height 91
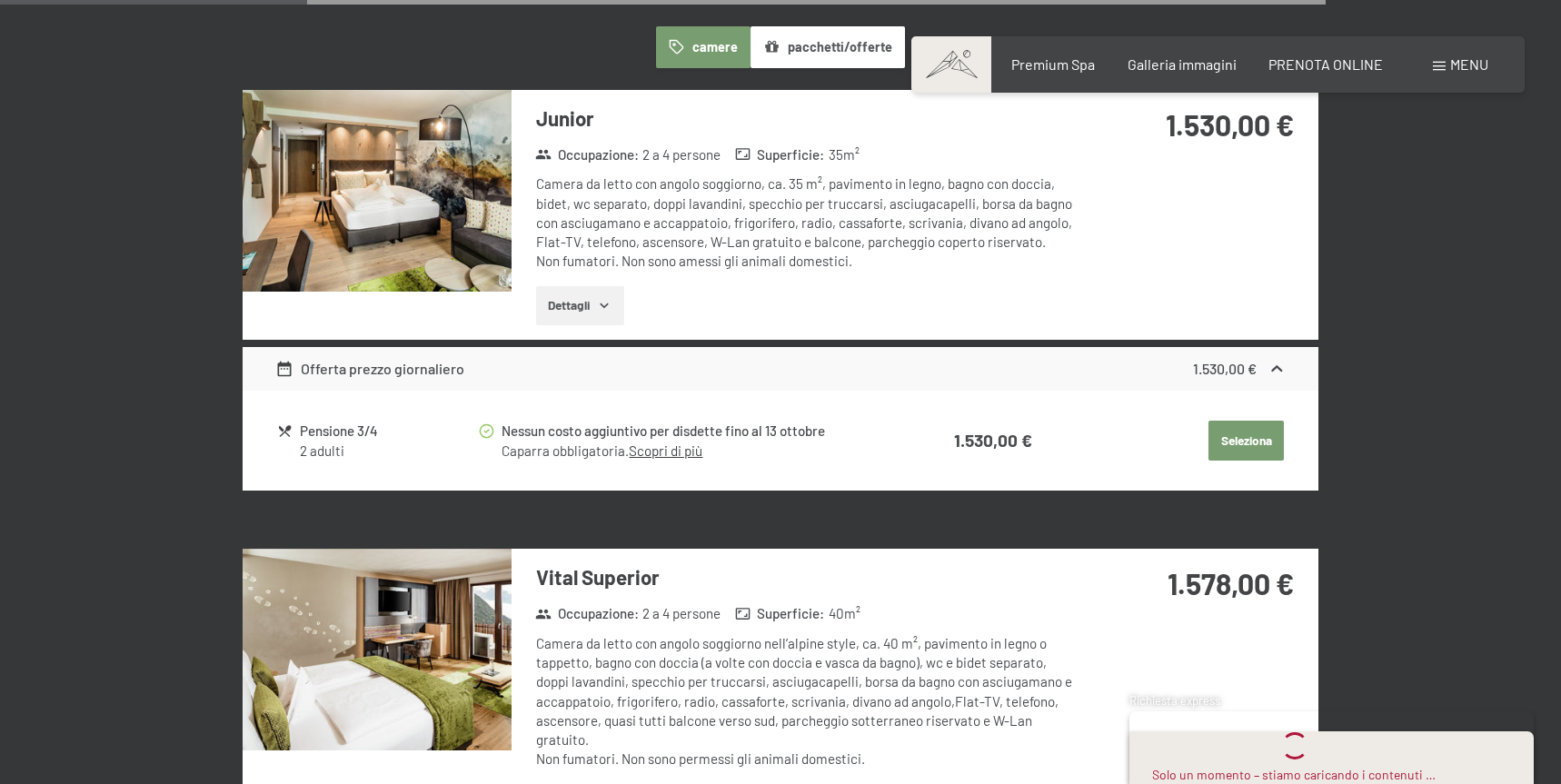
click at [0, 0] on button "button" at bounding box center [0, 0] width 0 height 0
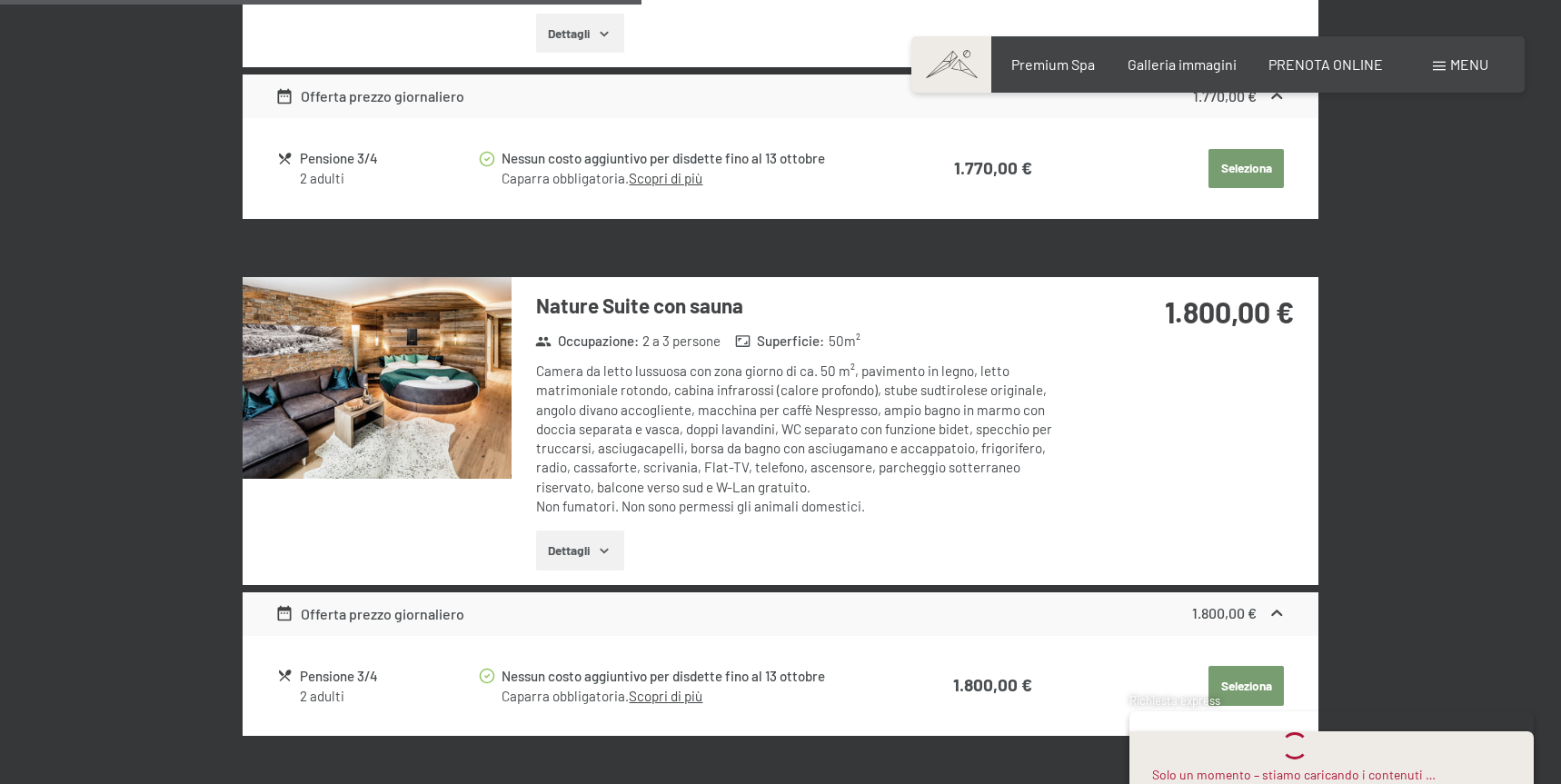
scroll to position [2488, 0]
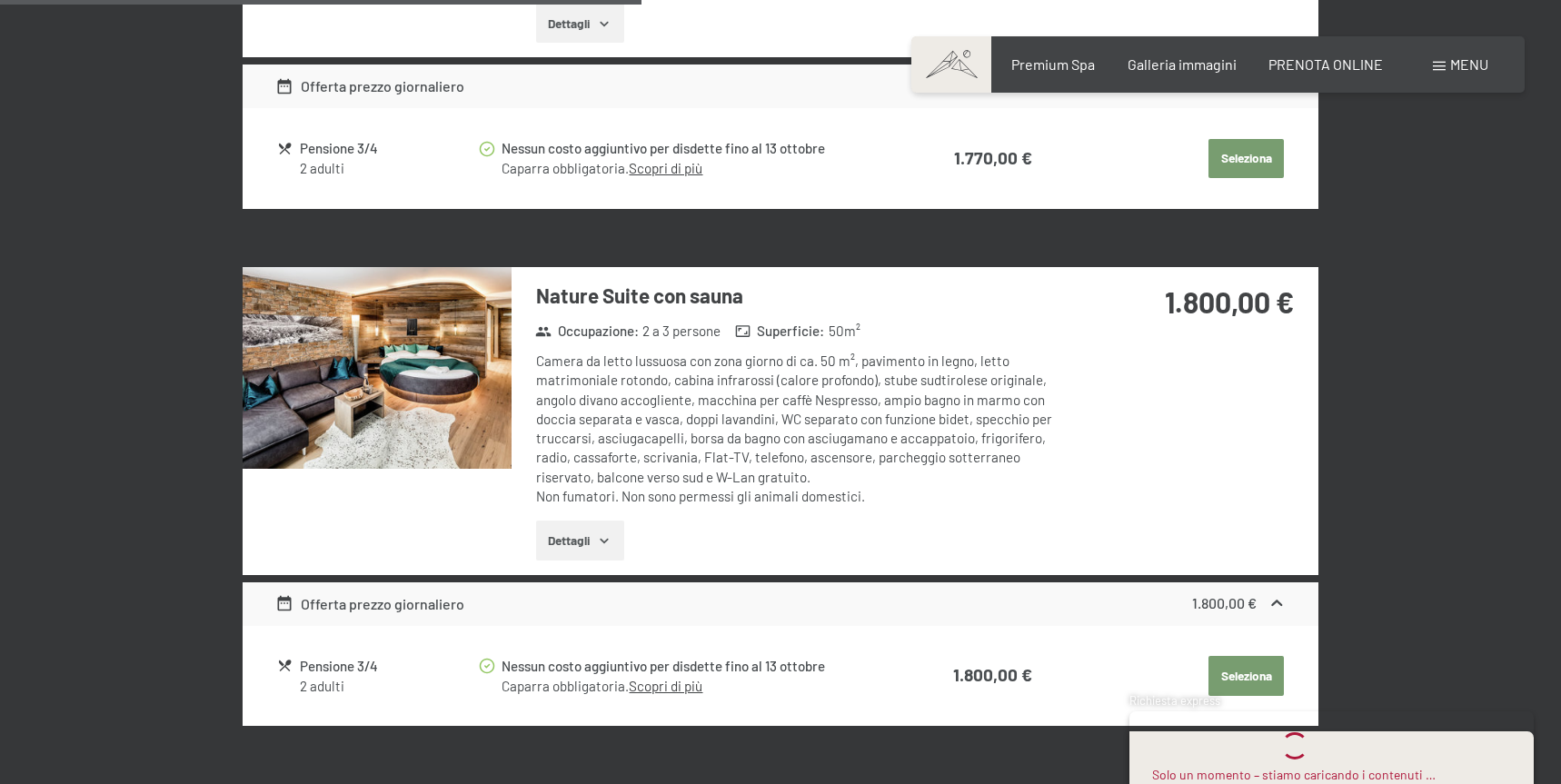
click at [597, 533] on icon "button" at bounding box center [604, 540] width 15 height 15
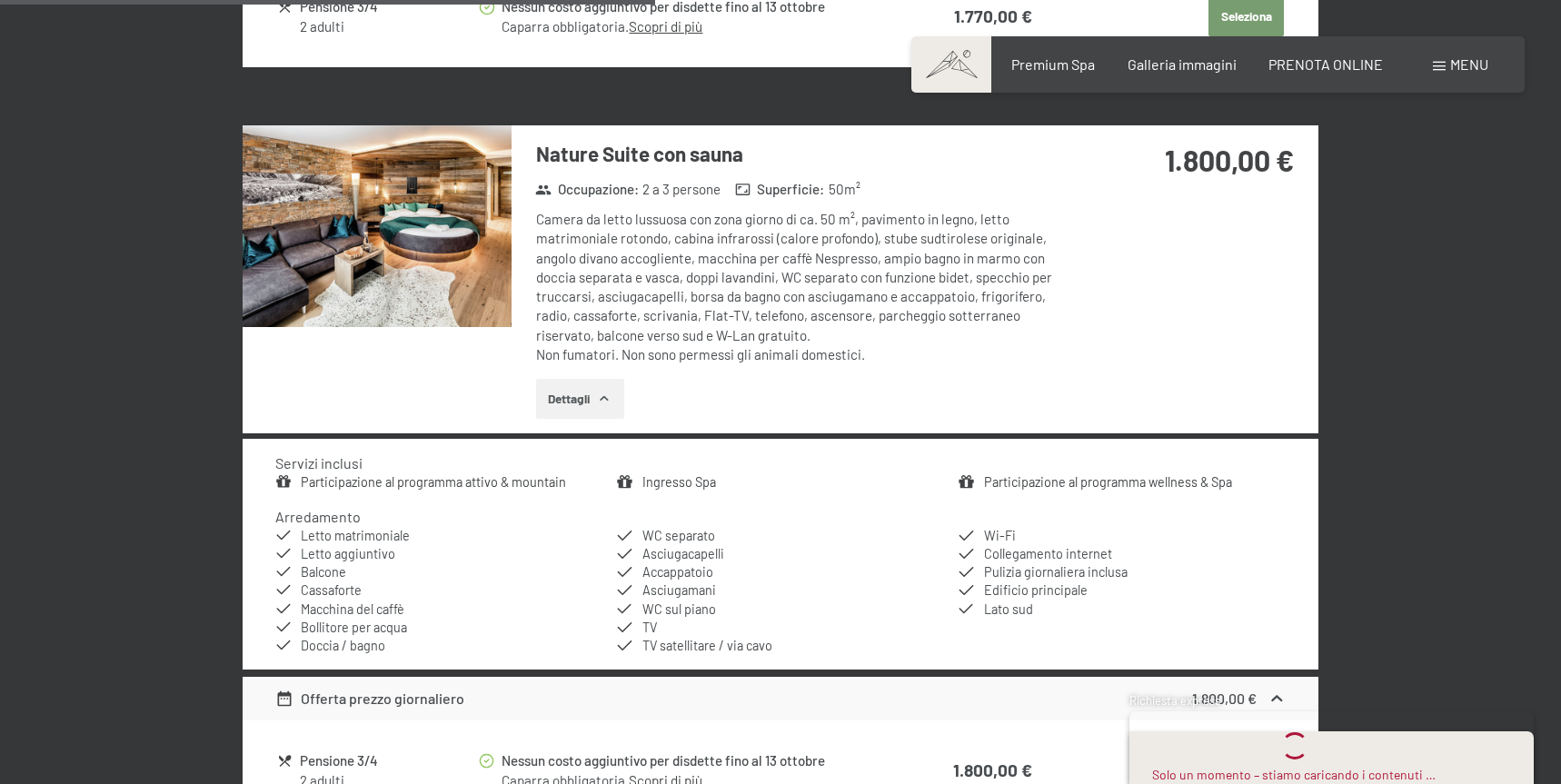
scroll to position [2663, 0]
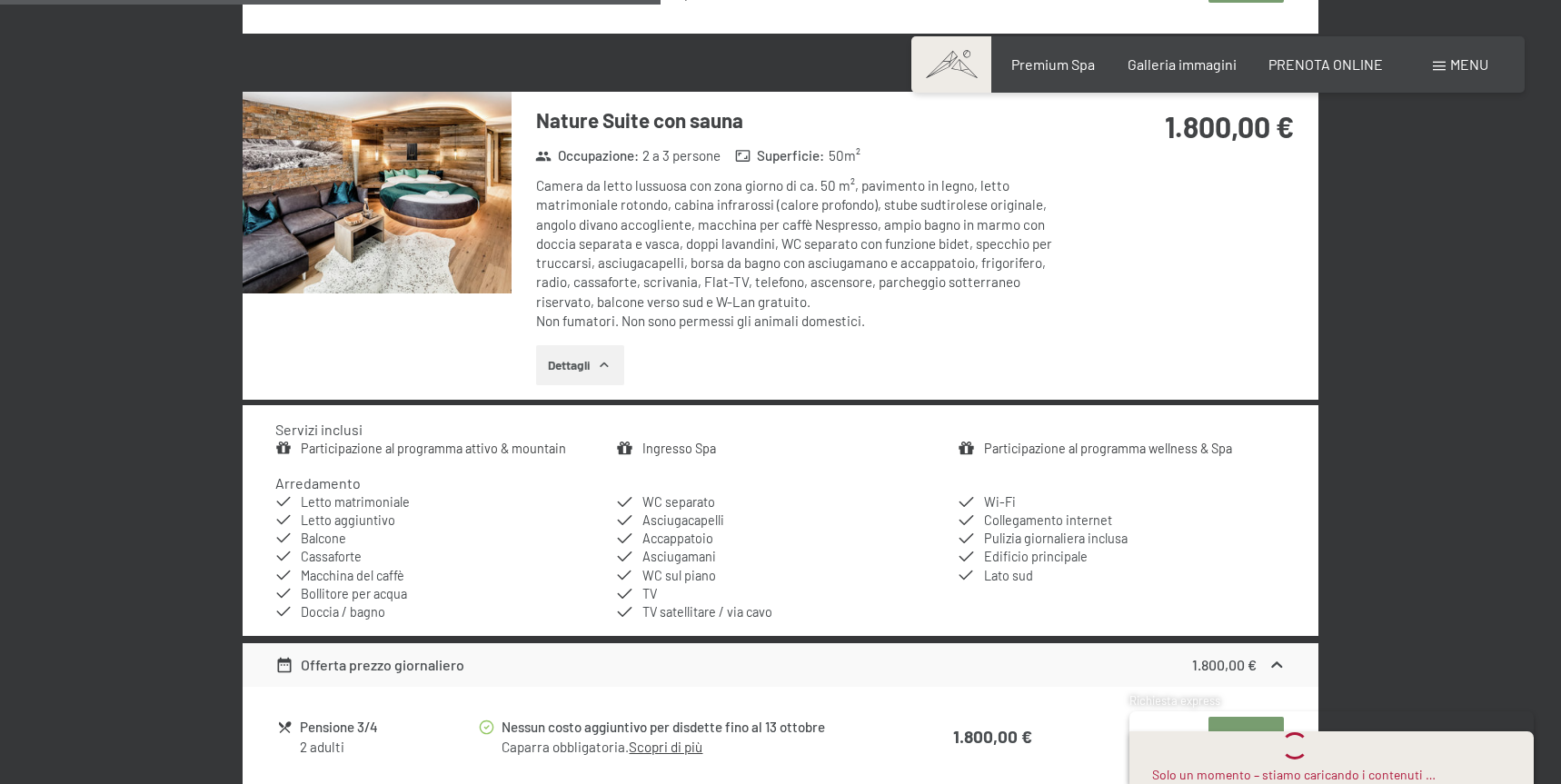
click at [589, 351] on button "Dettagli" at bounding box center [580, 365] width 88 height 40
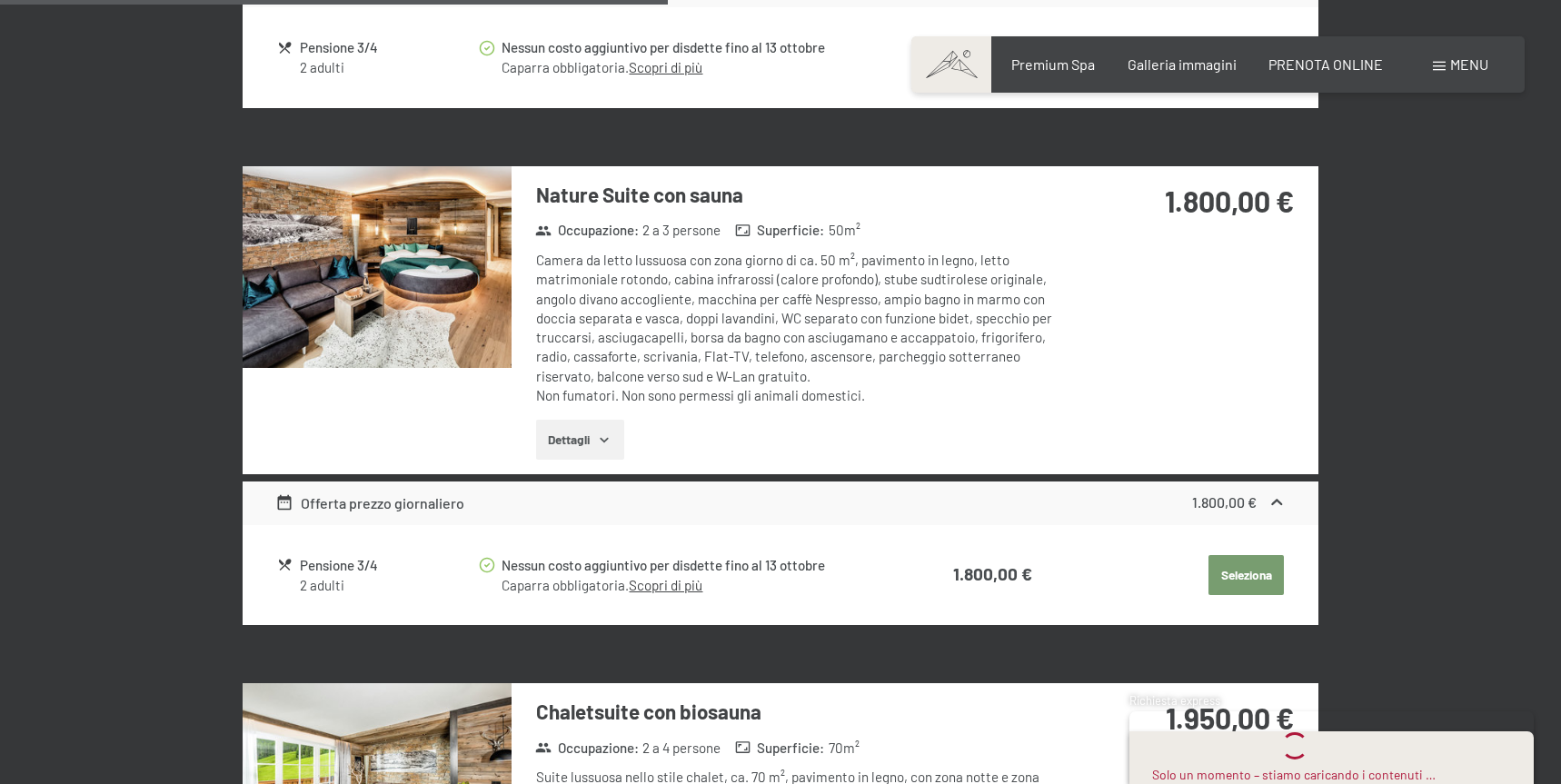
scroll to position [2587, 0]
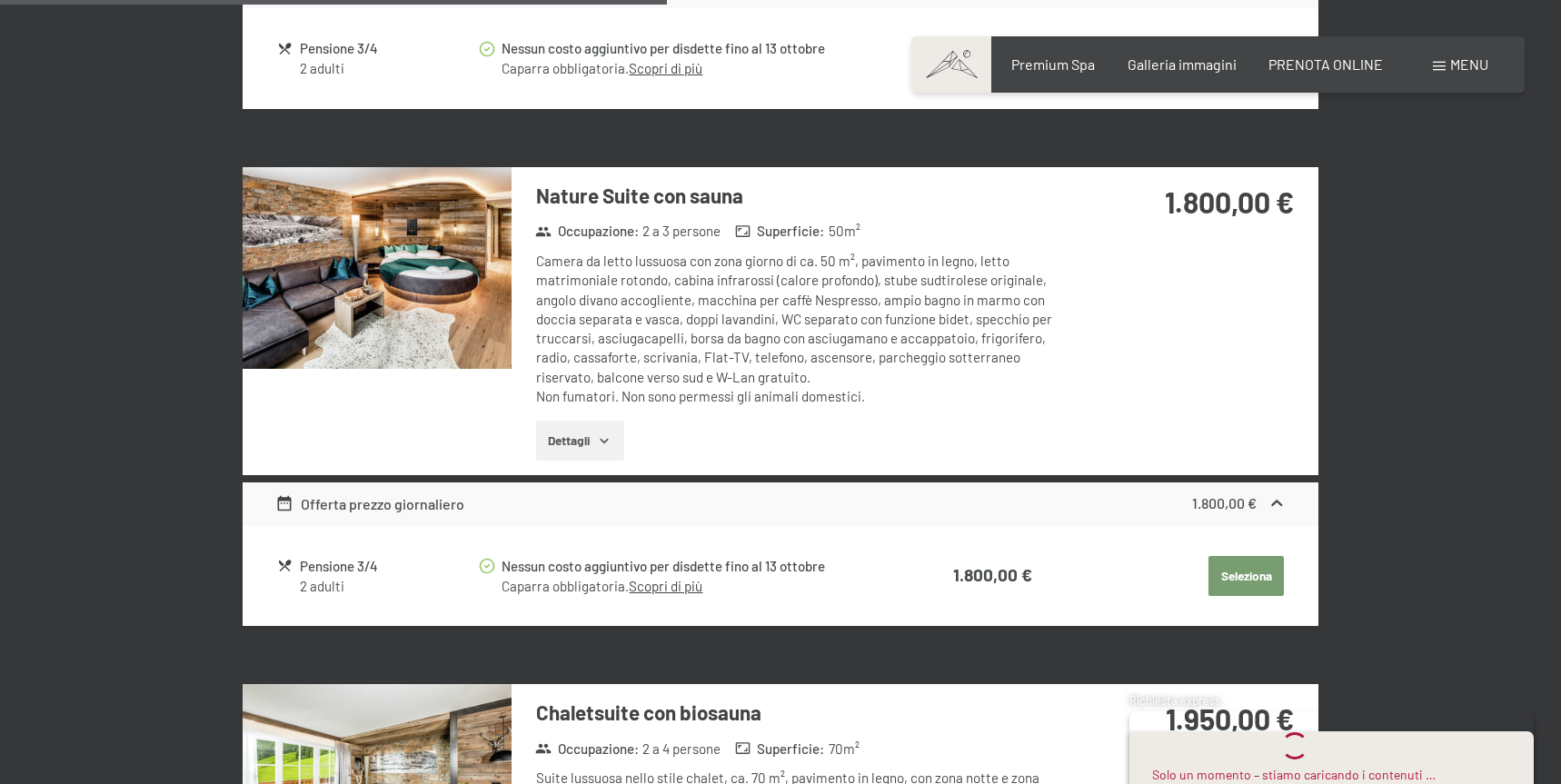
click at [605, 433] on icon "button" at bounding box center [604, 440] width 15 height 15
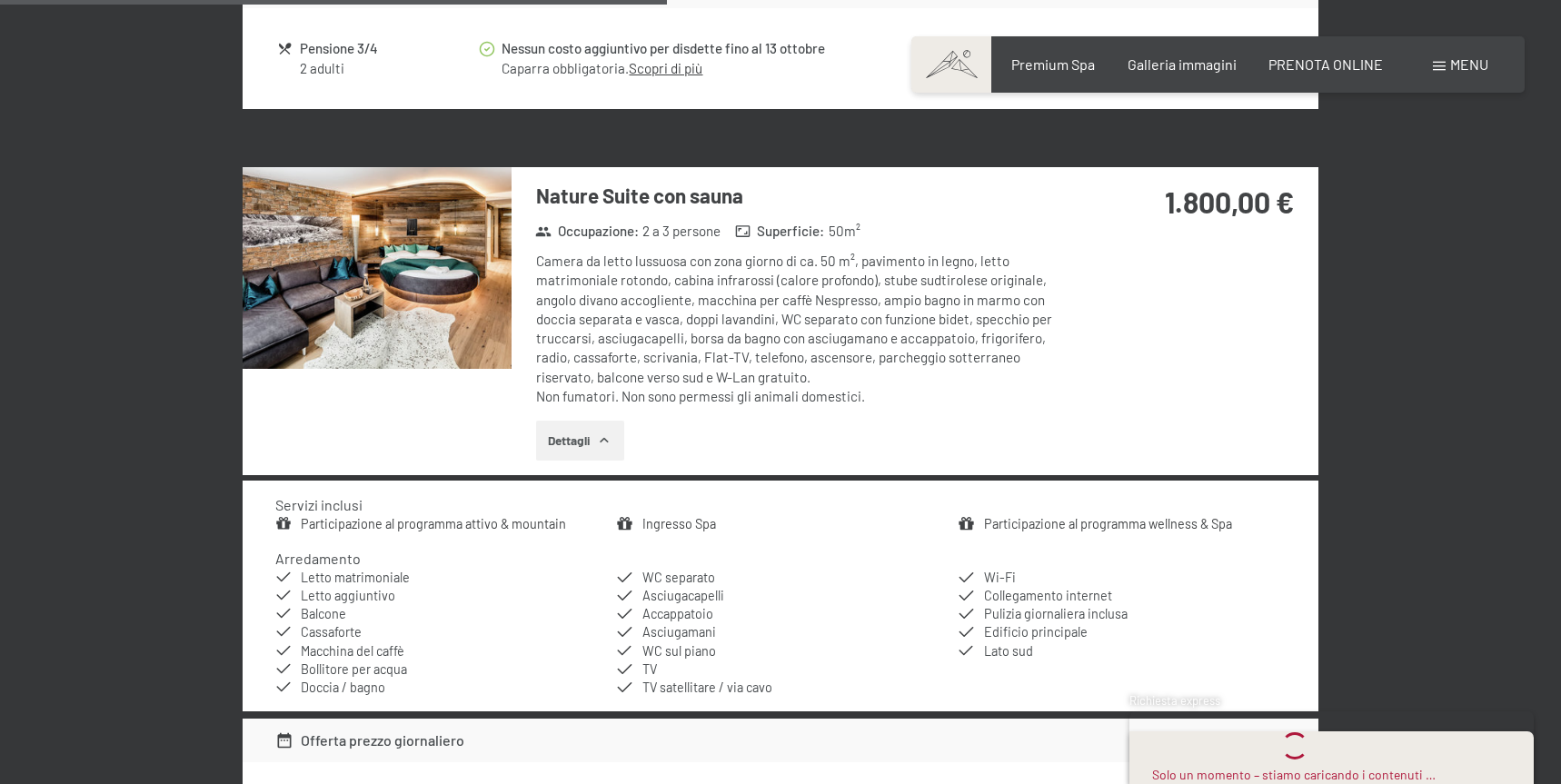
click at [605, 433] on icon "button" at bounding box center [604, 440] width 15 height 15
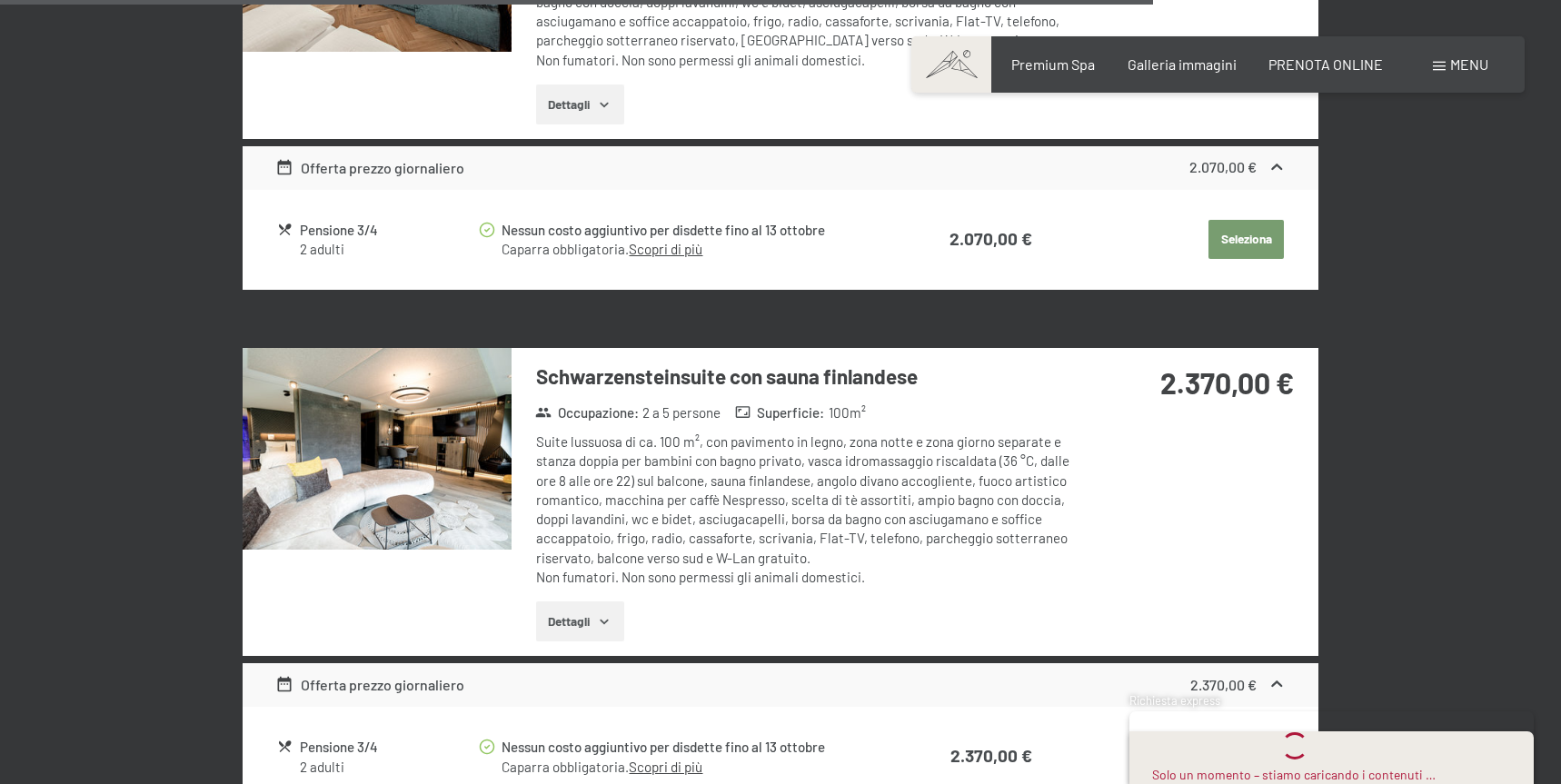
scroll to position [4469, 0]
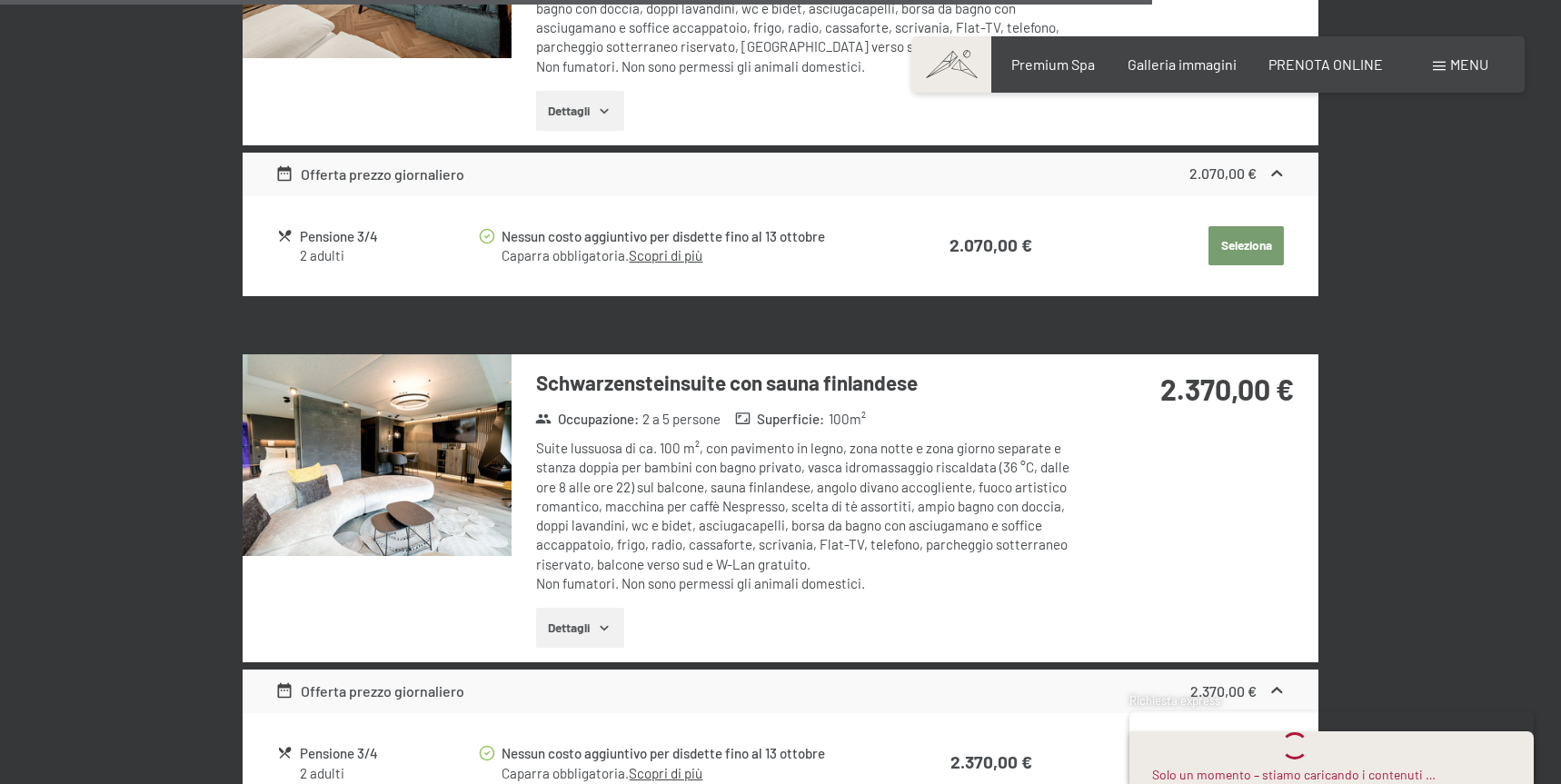
click at [471, 451] on img at bounding box center [376, 455] width 268 height 201
click at [0, 0] on button "button" at bounding box center [0, 0] width 0 height 0
click at [584, 607] on button "Dettagli" at bounding box center [580, 627] width 88 height 40
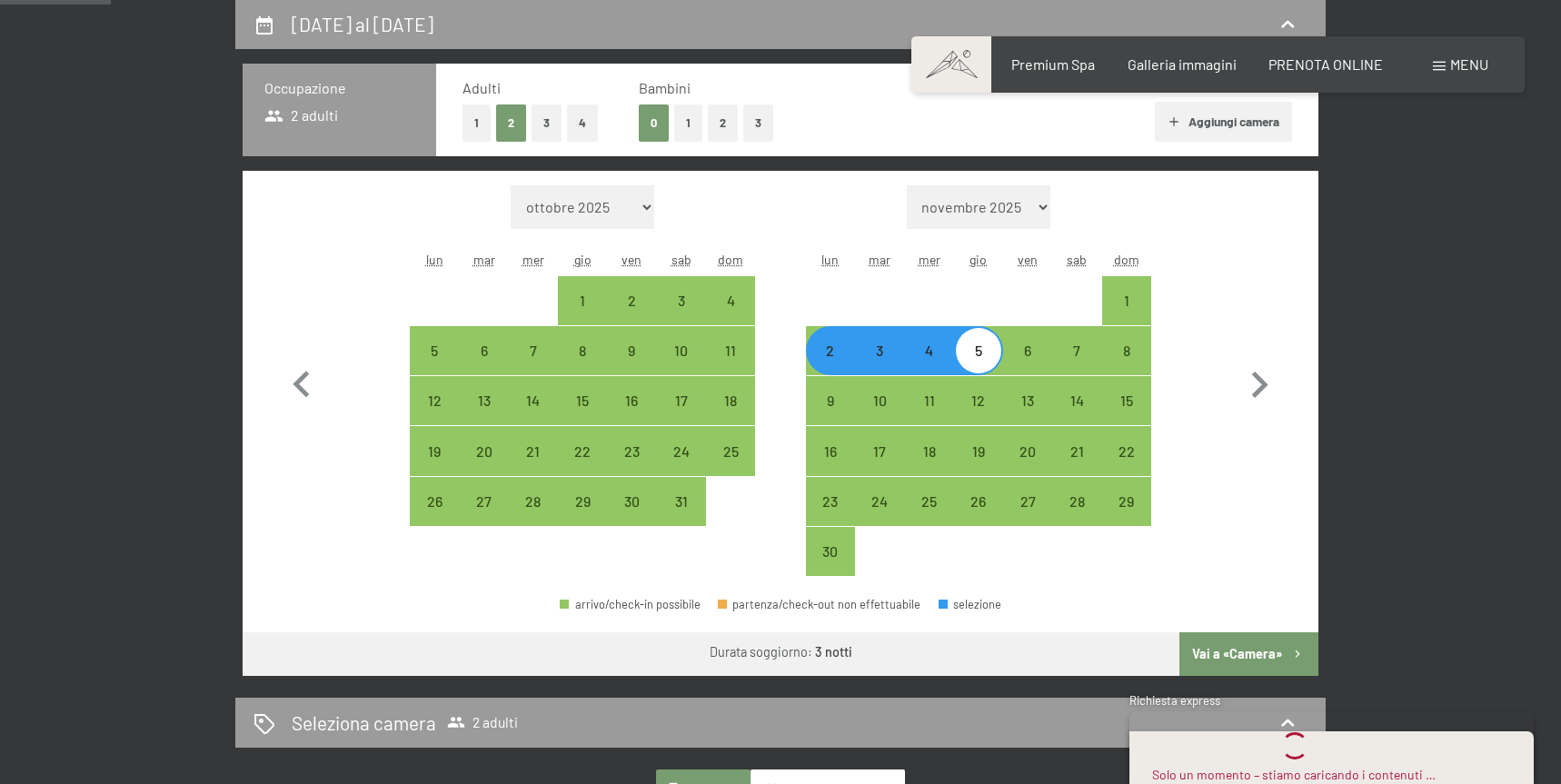
scroll to position [451, 0]
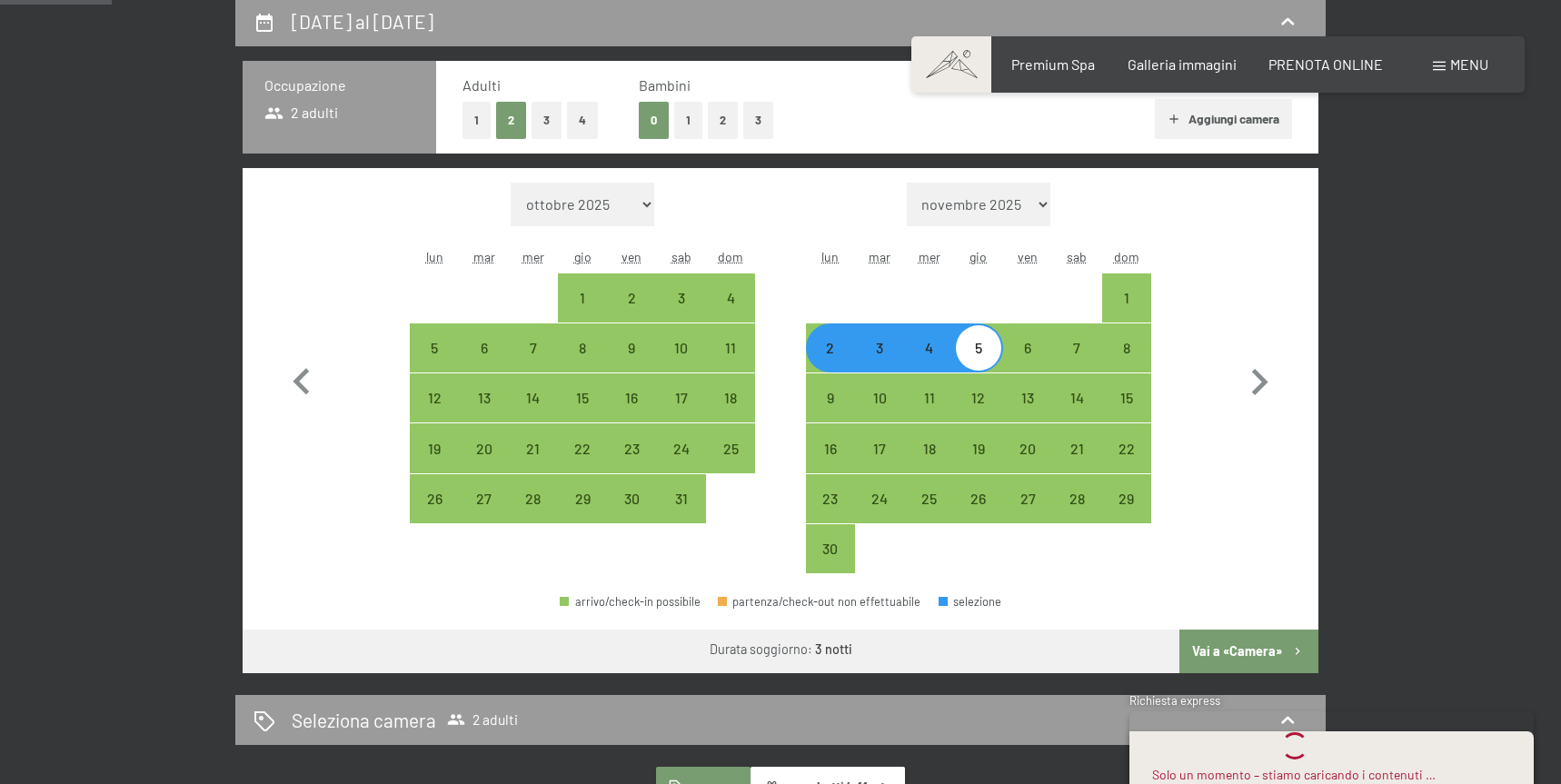
click at [721, 122] on button "2" at bounding box center [723, 120] width 30 height 37
select select "[DATE]"
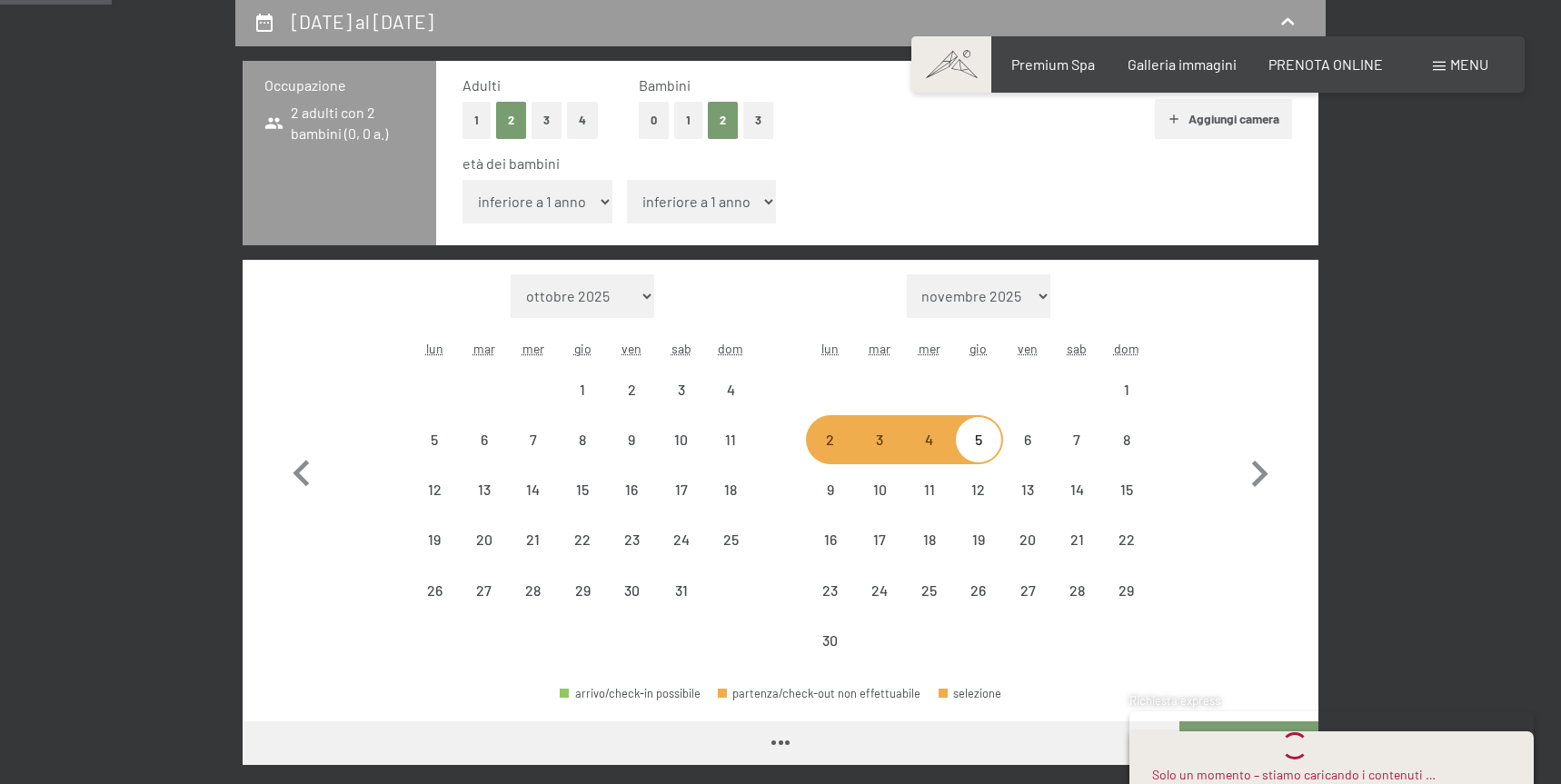
select select "[DATE]"
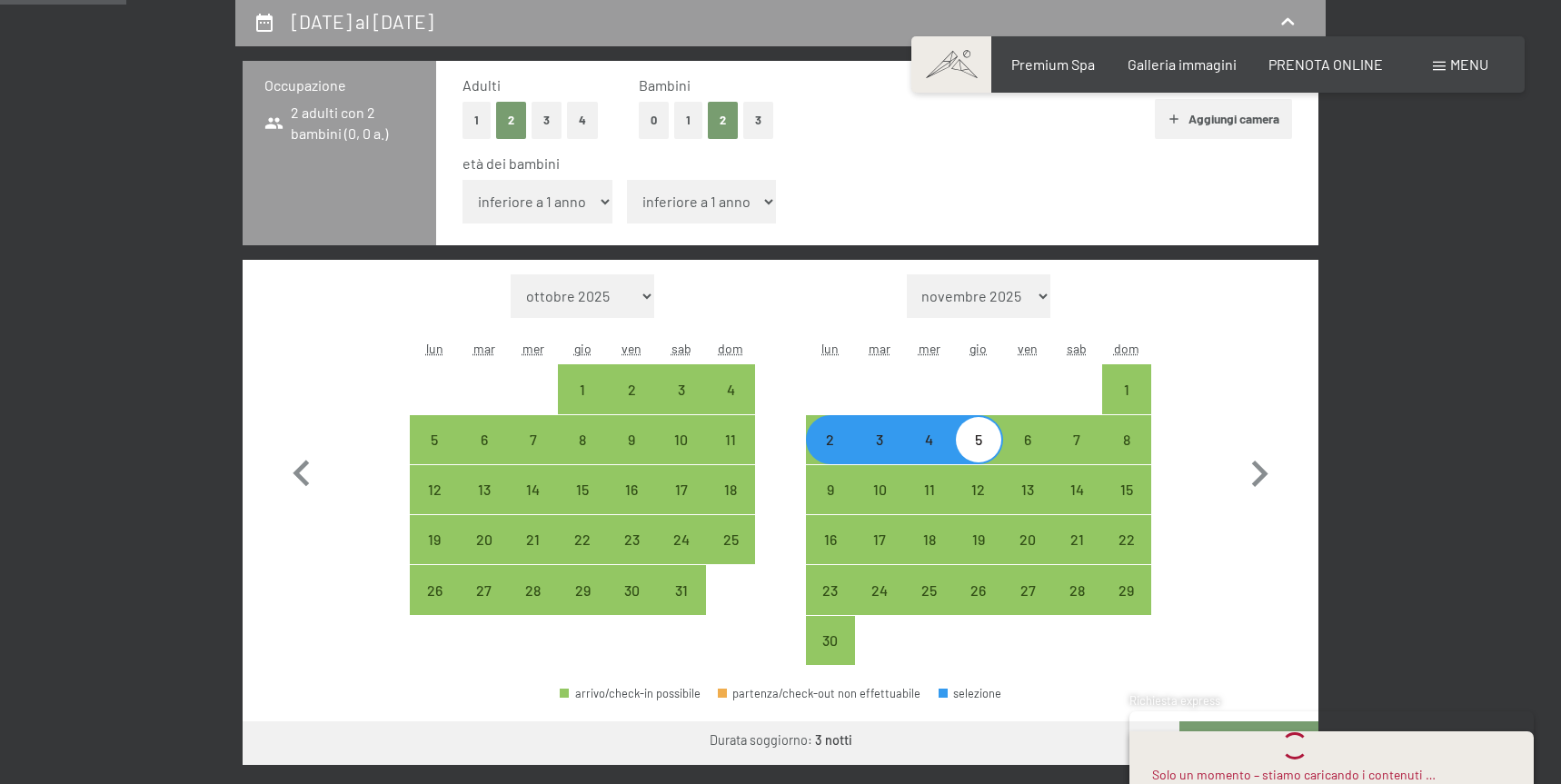
scroll to position [454, 0]
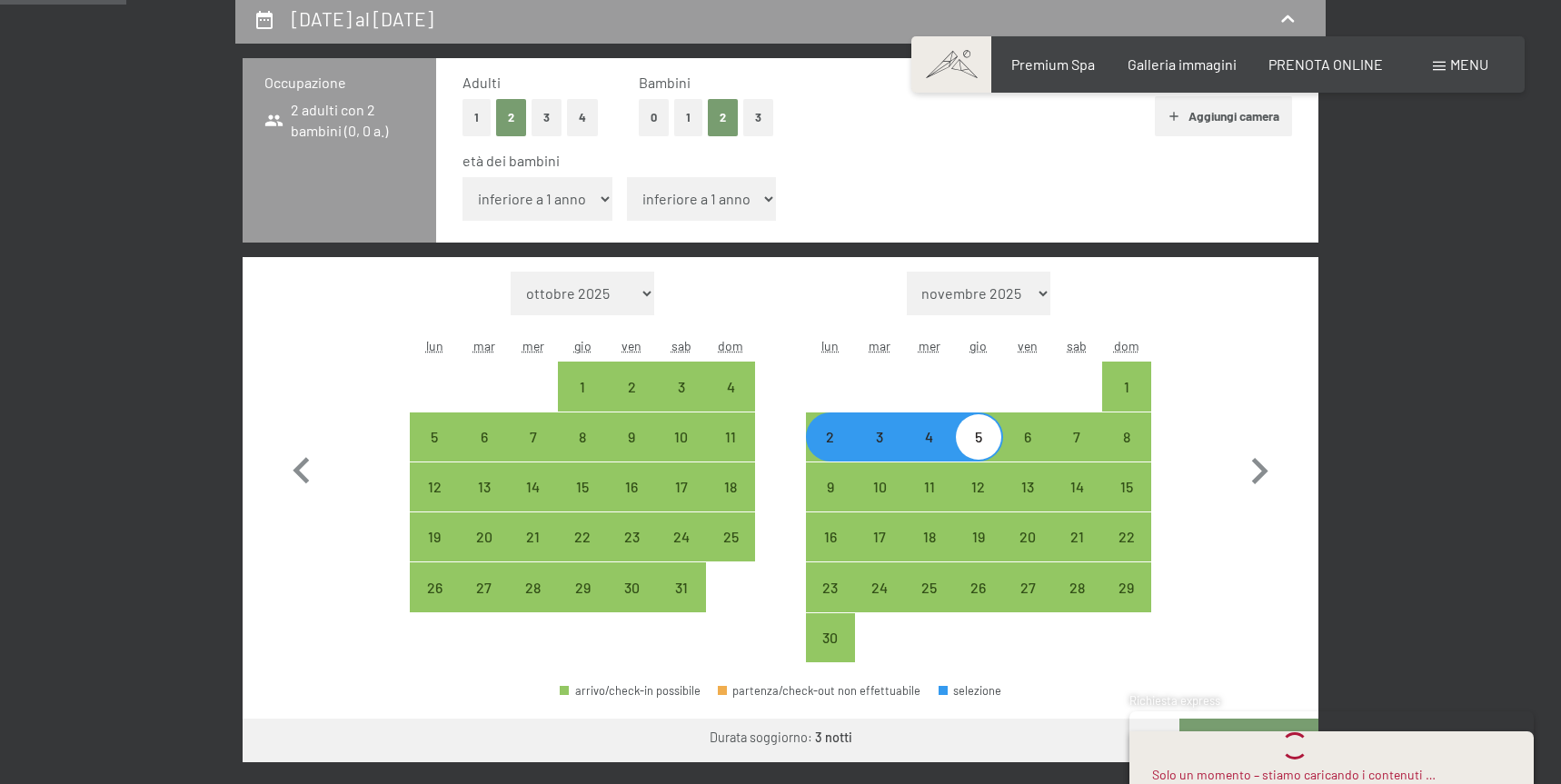
click at [602, 197] on select "inferiore a 1 anno 1 anno 2 anni 3 anni 4 anni 5 anni 6 anni 7 anni 8 anni 9 an…" at bounding box center [537, 199] width 150 height 44
select select "3"
select select "[DATE]"
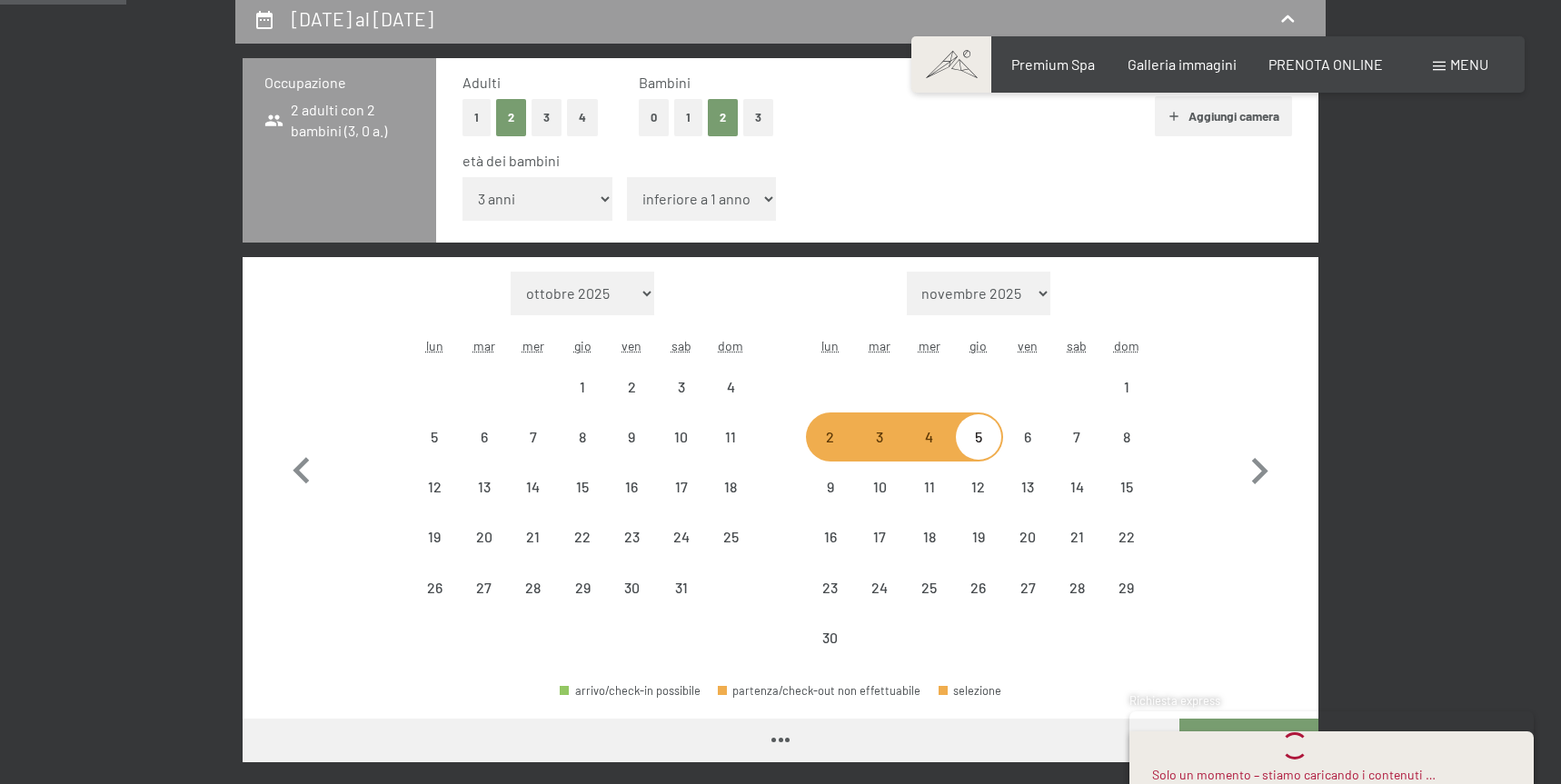
select select "[DATE]"
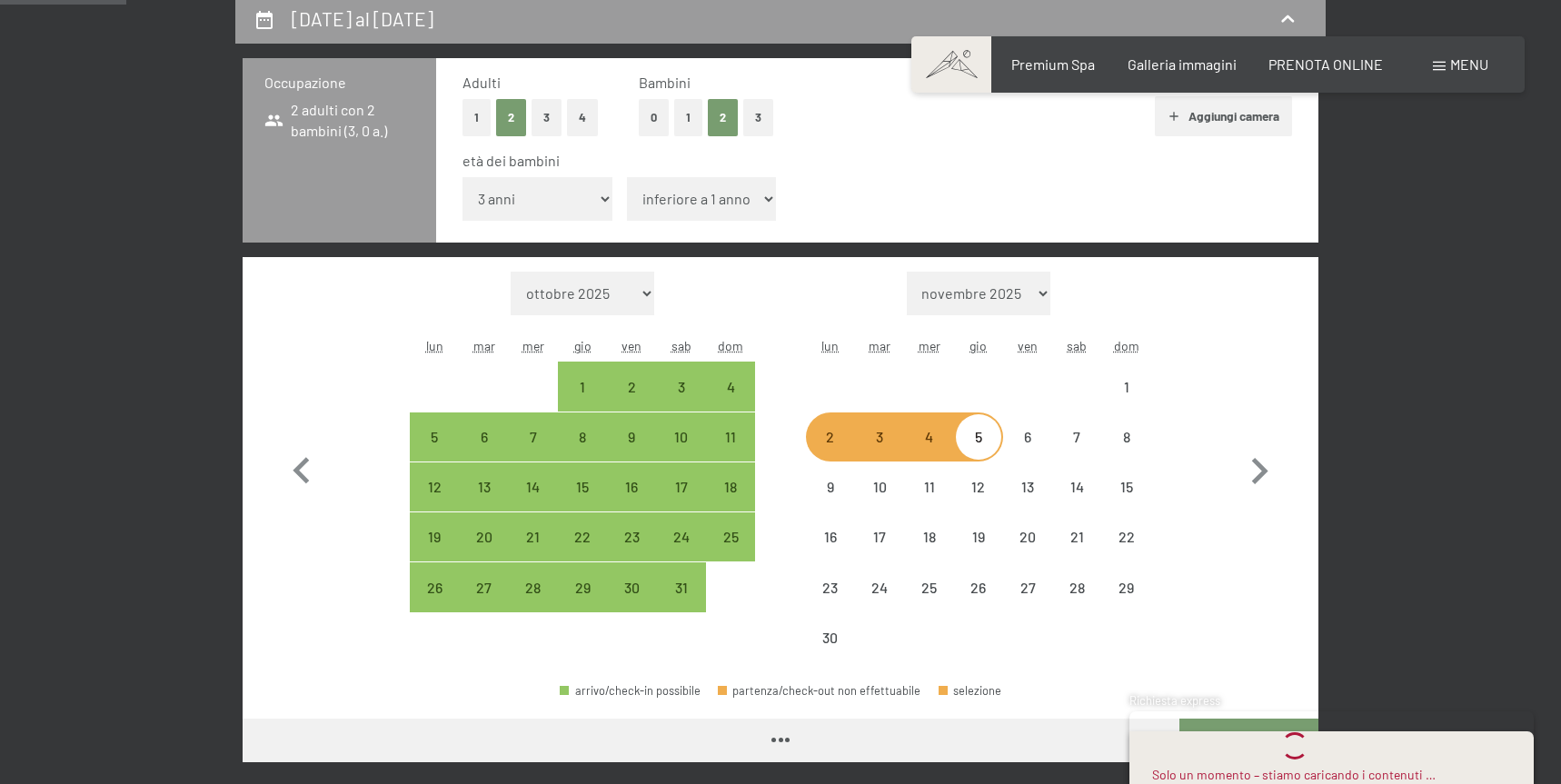
click at [765, 196] on select "inferiore a 1 anno 1 anno 2 anni 3 anni 4 anni 5 anni 6 anni 7 anni 8 anni 9 an…" at bounding box center [702, 199] width 150 height 44
select select "[DATE]"
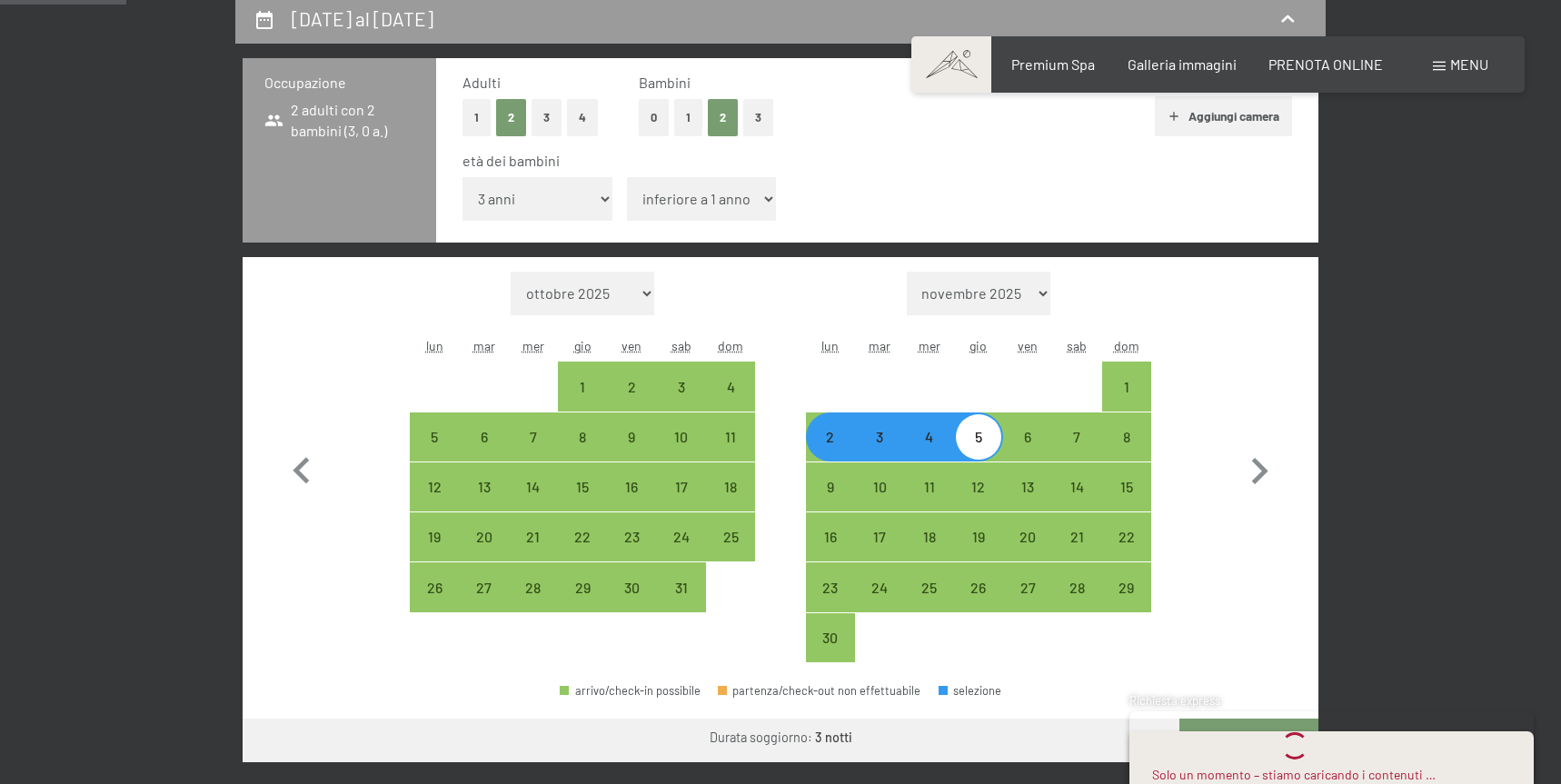
select select "9"
select select "[DATE]"
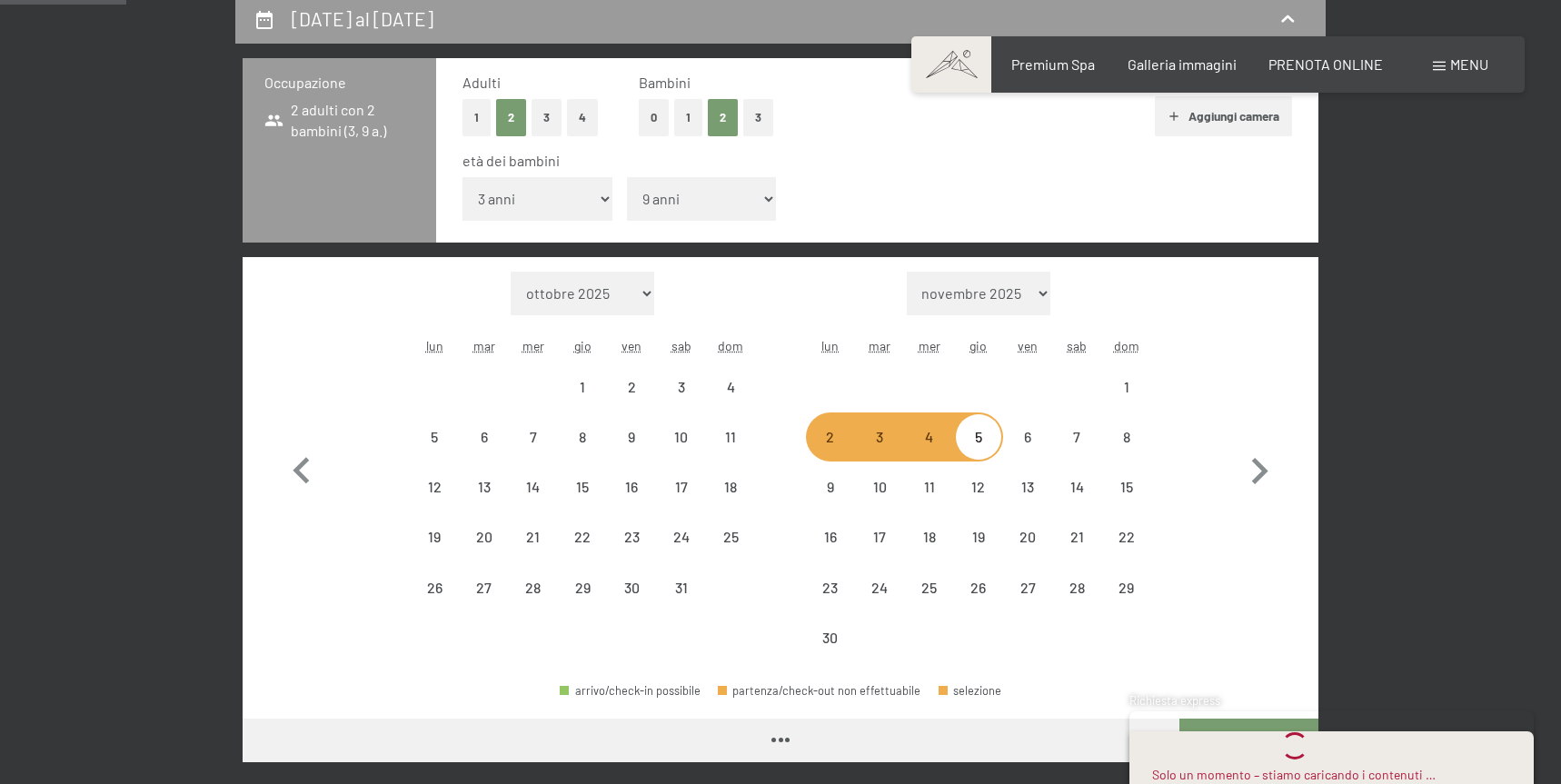
select select "[DATE]"
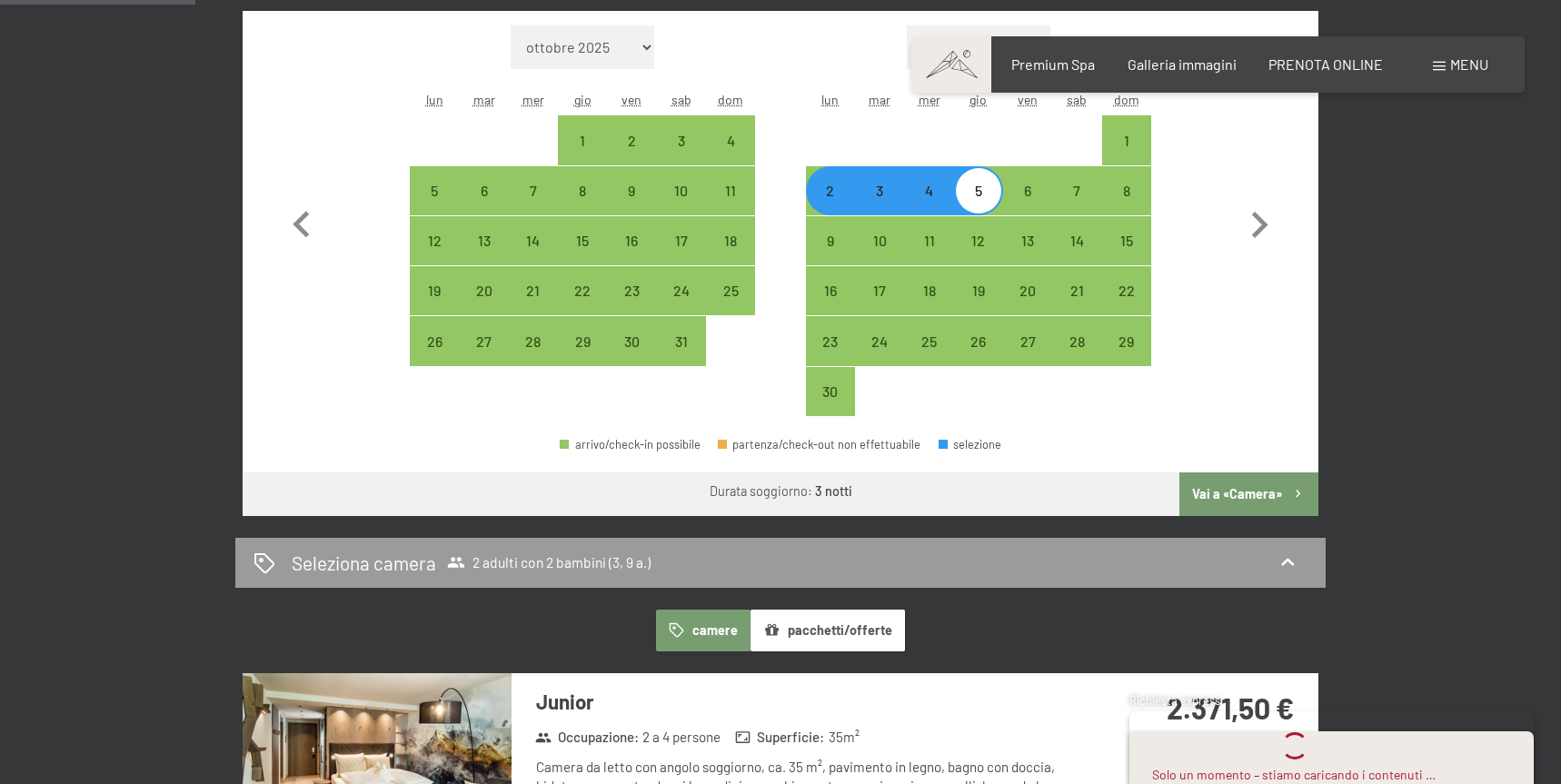
scroll to position [703, 0]
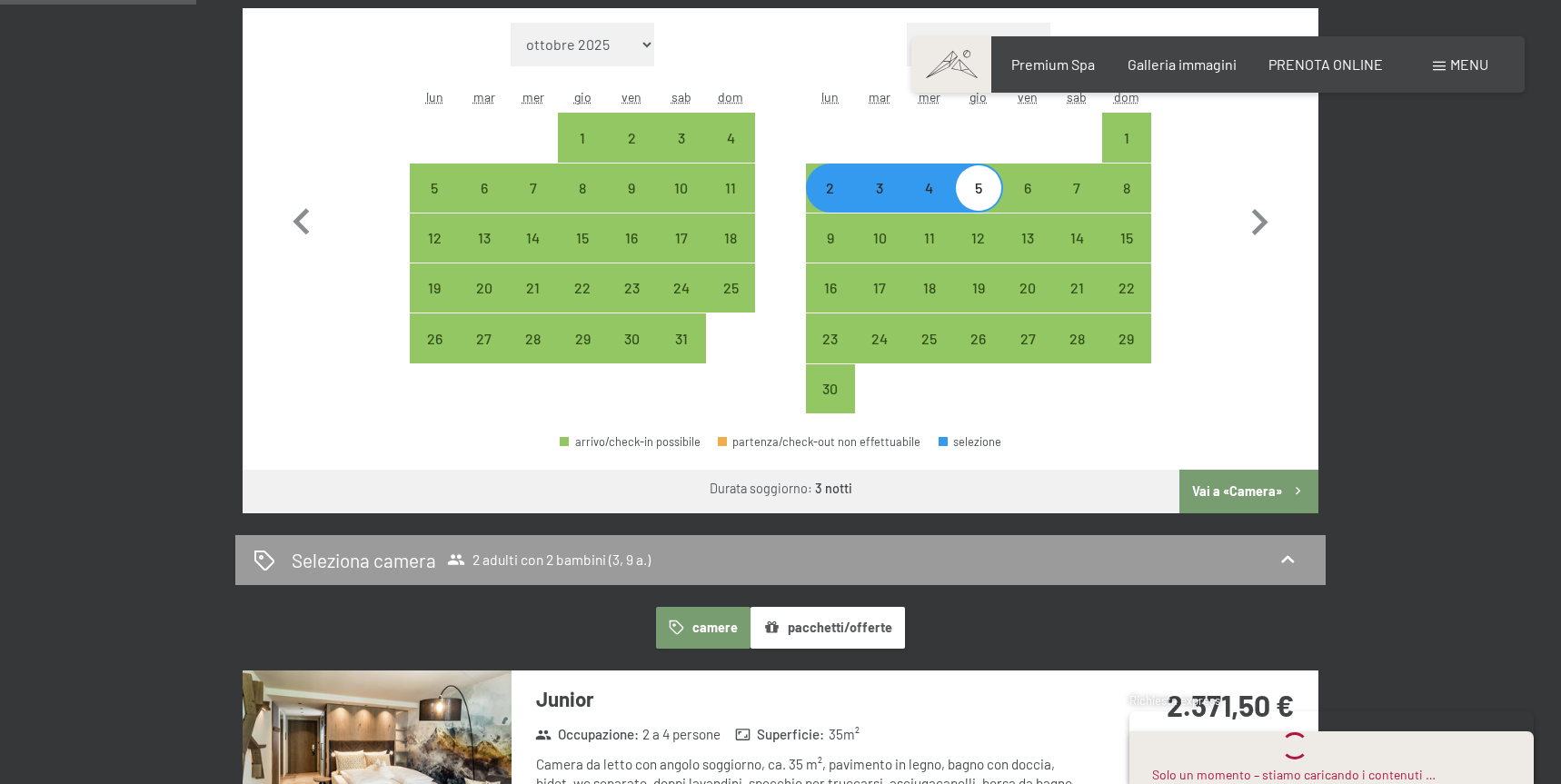
click at [1252, 489] on button "Vai a «Camera»" at bounding box center [1249, 492] width 139 height 44
select select "[DATE]"
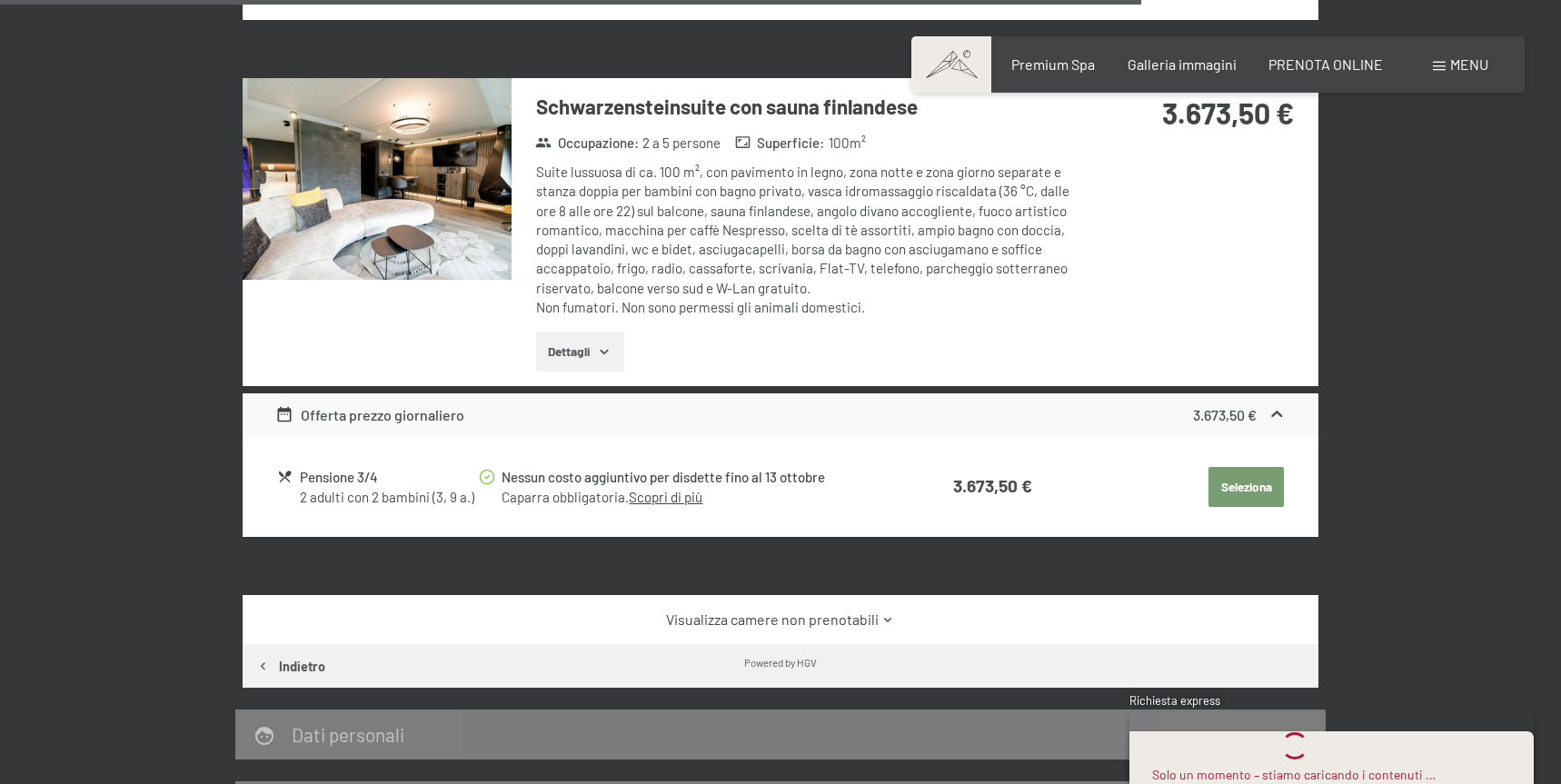
scroll to position [3569, 0]
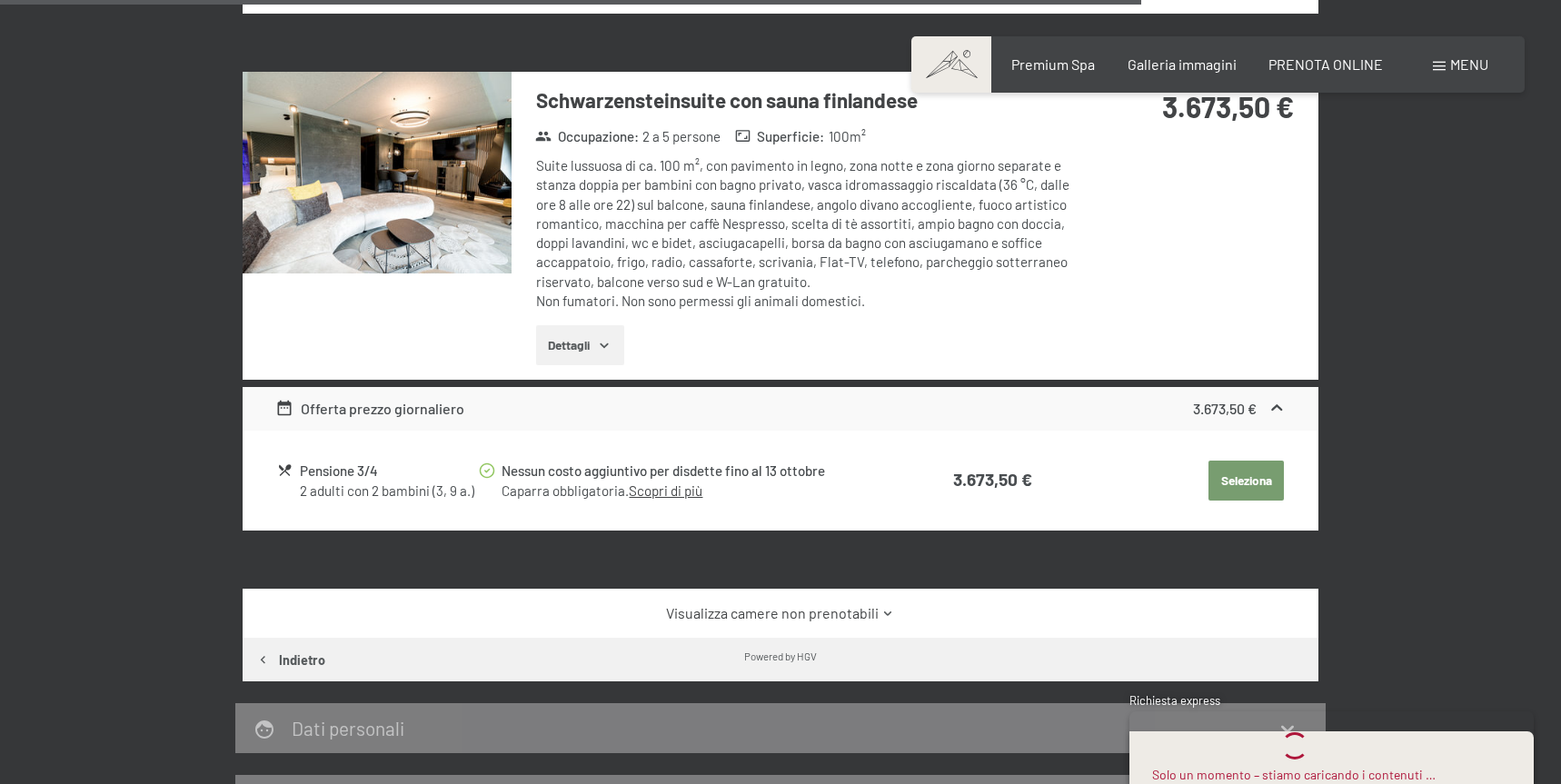
click at [359, 398] on div "Offerta prezzo giornaliero" at bounding box center [370, 409] width 190 height 22
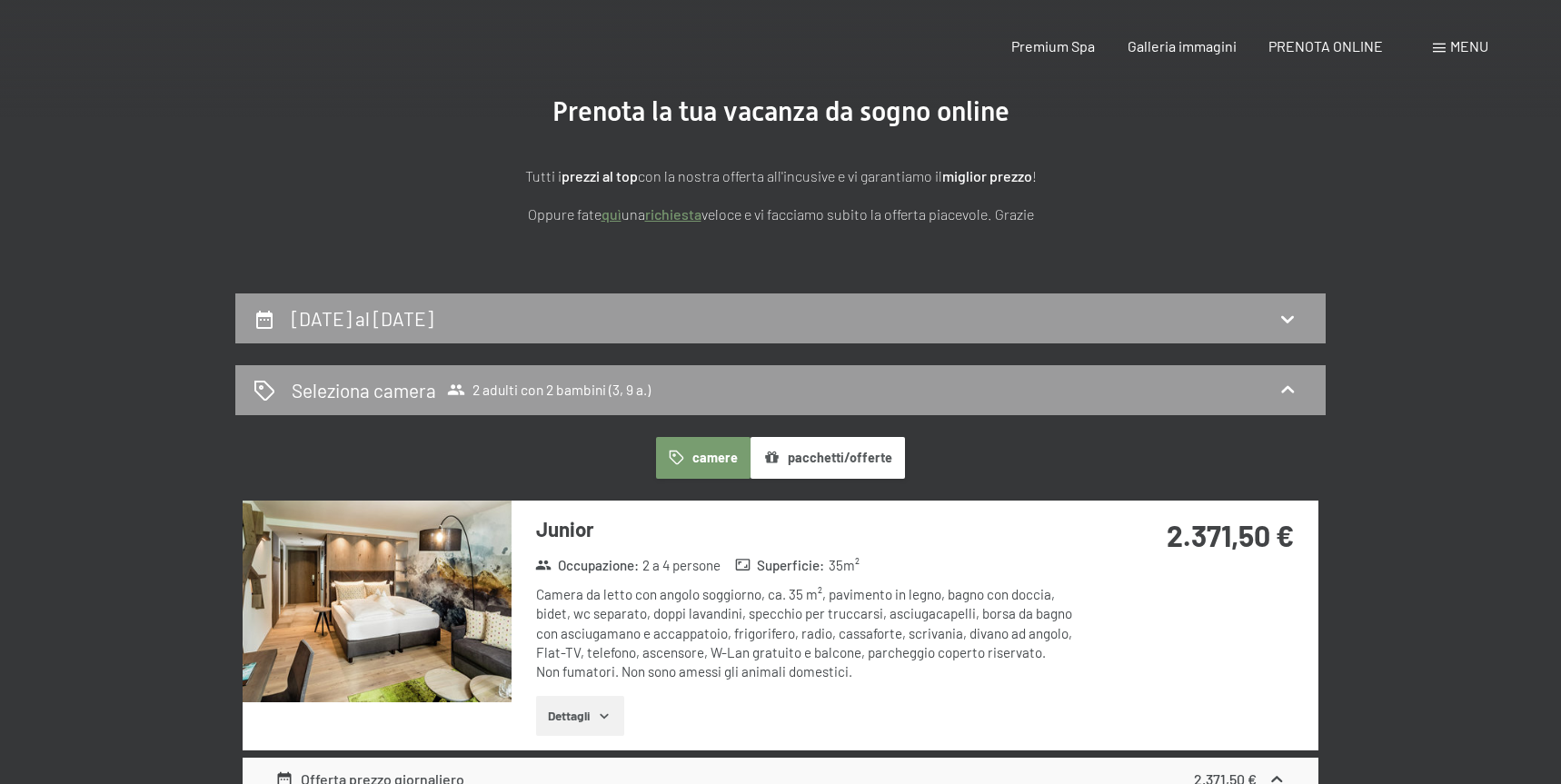
scroll to position [0, 0]
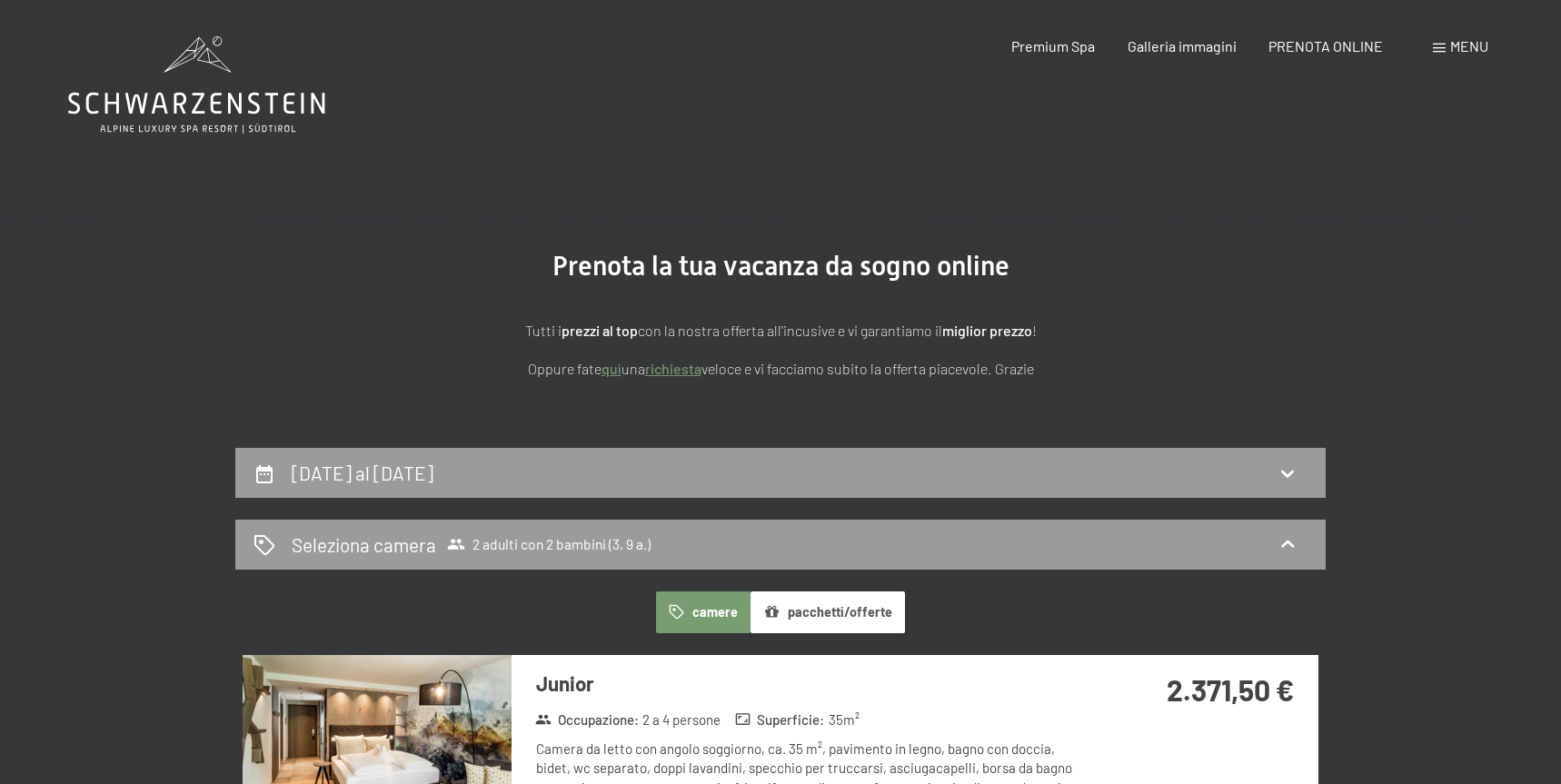
click at [238, 103] on icon at bounding box center [197, 84] width 258 height 97
